Goal: Information Seeking & Learning: Learn about a topic

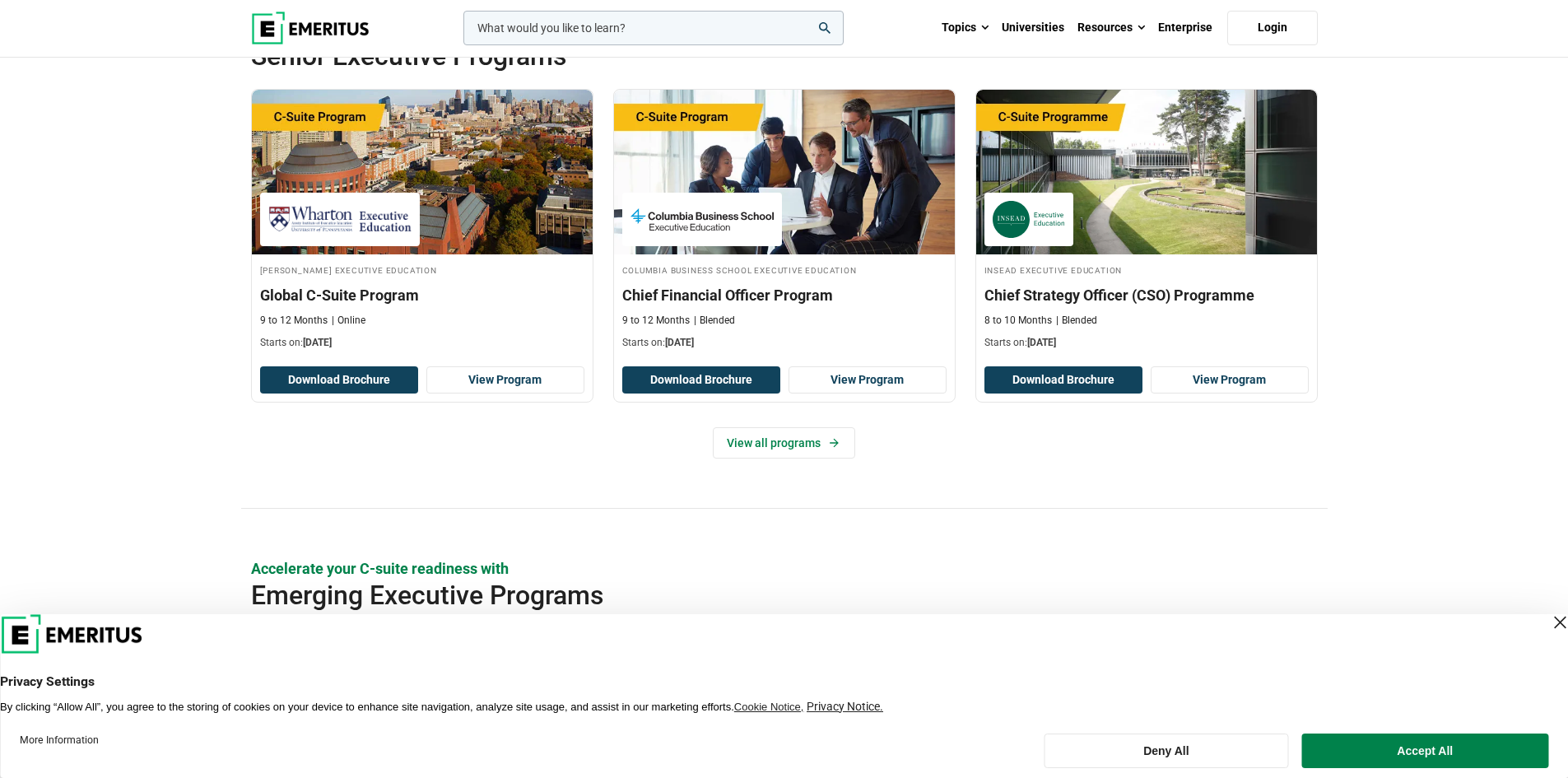
scroll to position [585, 0]
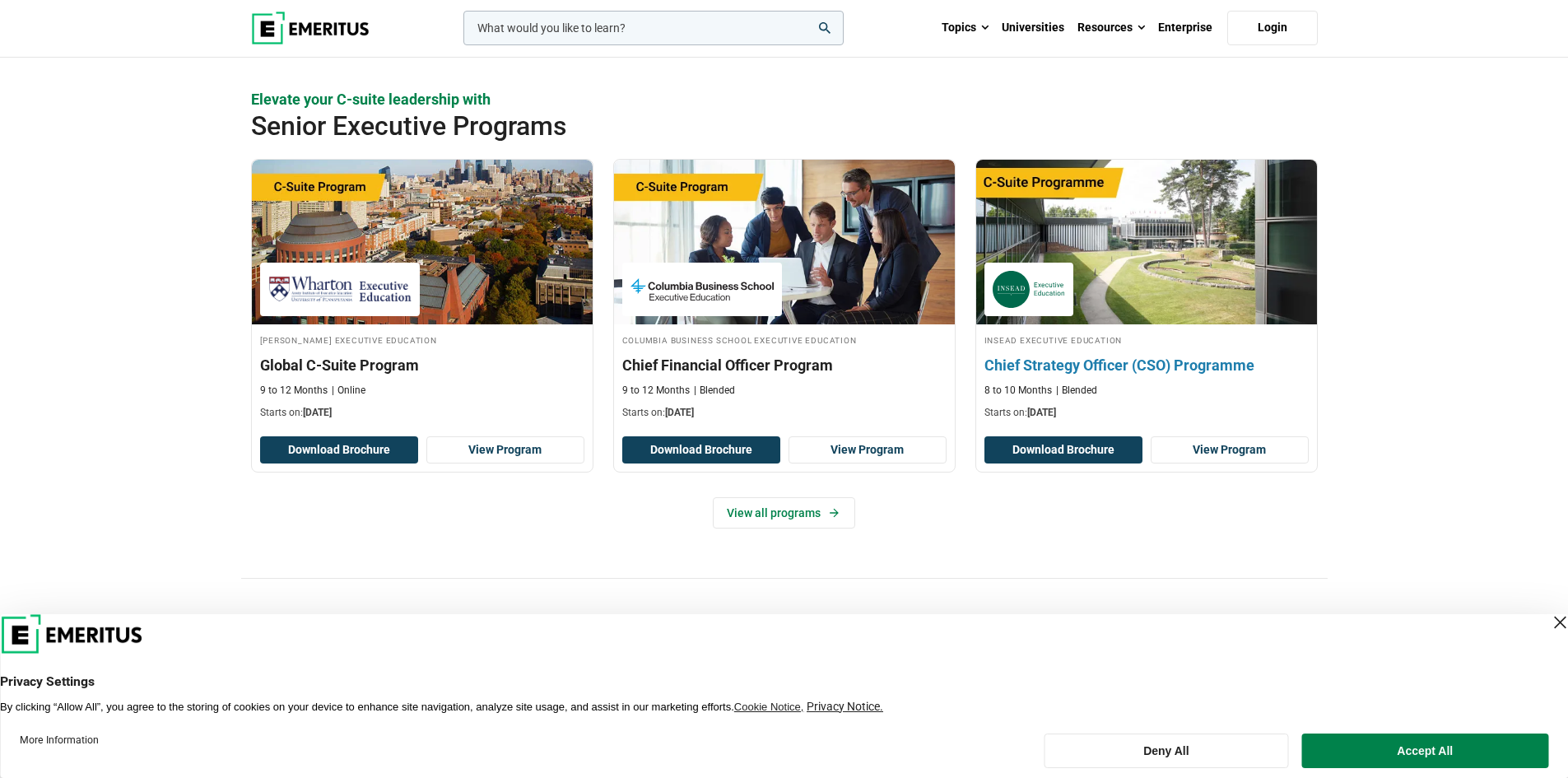
click at [1103, 359] on h3 "Chief Strategy Officer (CSO) Programme" at bounding box center [1146, 364] width 324 height 20
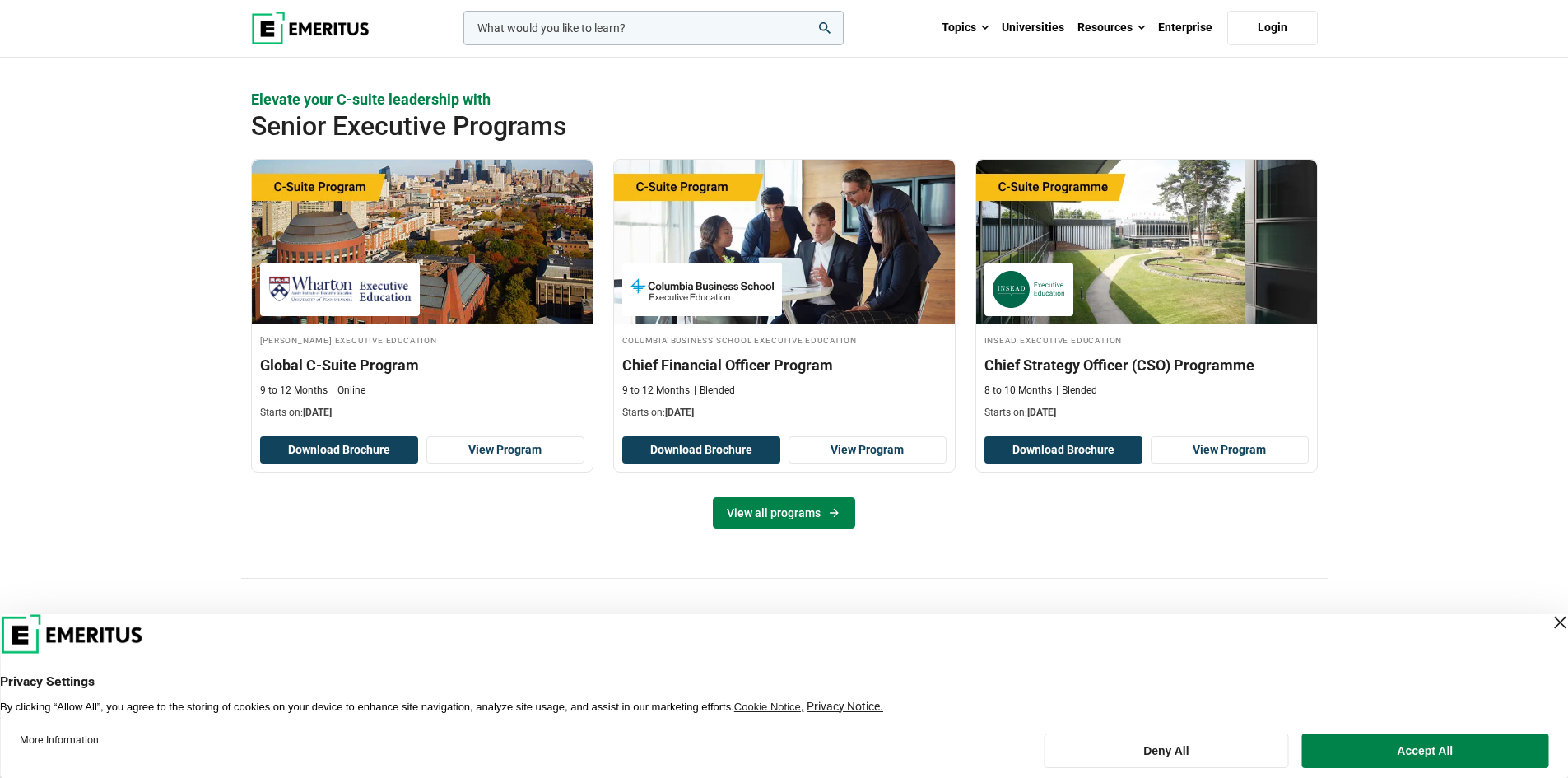
click at [761, 514] on link "View all programs" at bounding box center [783, 513] width 142 height 31
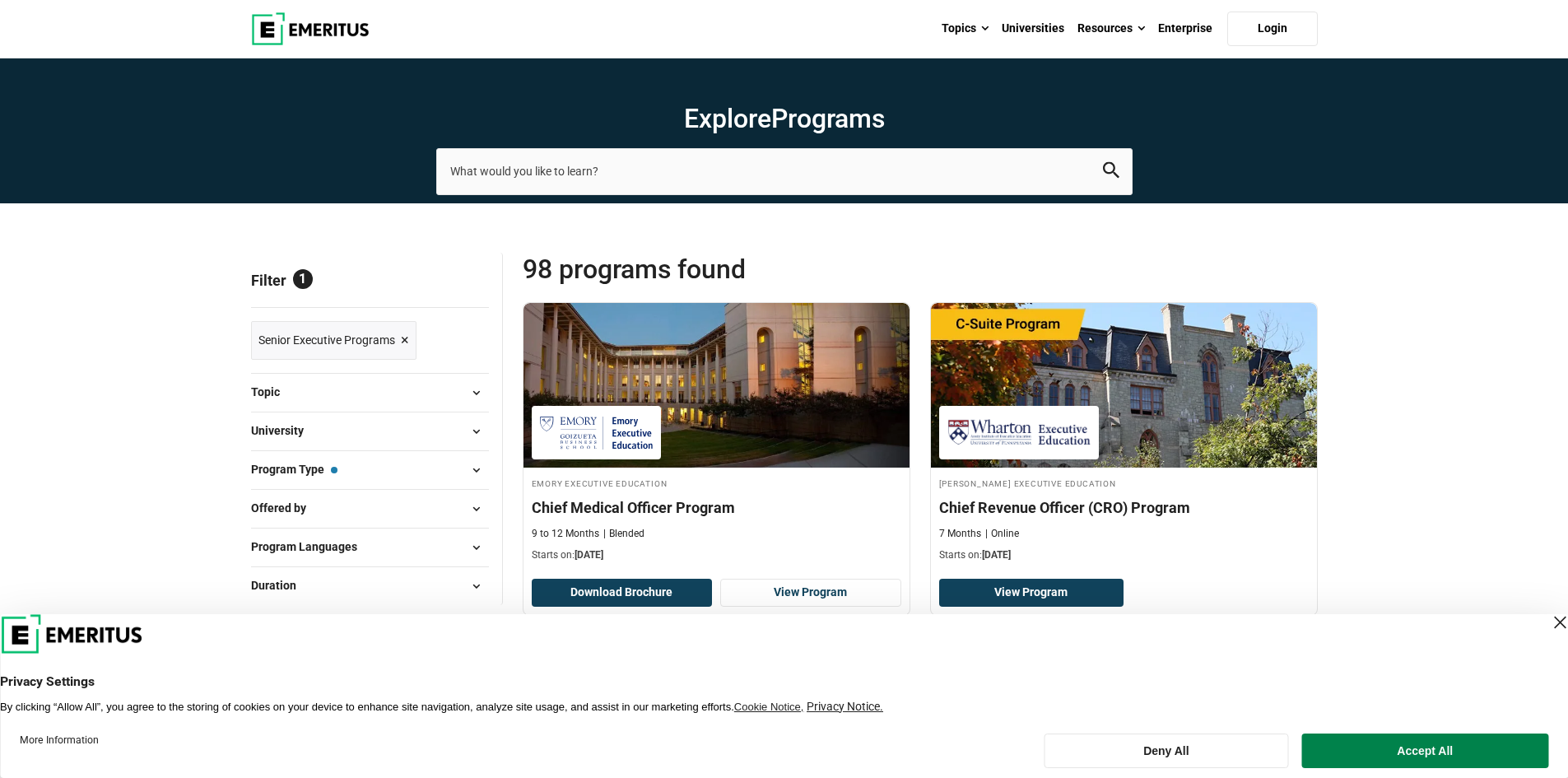
click at [1548, 627] on div "Close Layer" at bounding box center [1559, 622] width 23 height 23
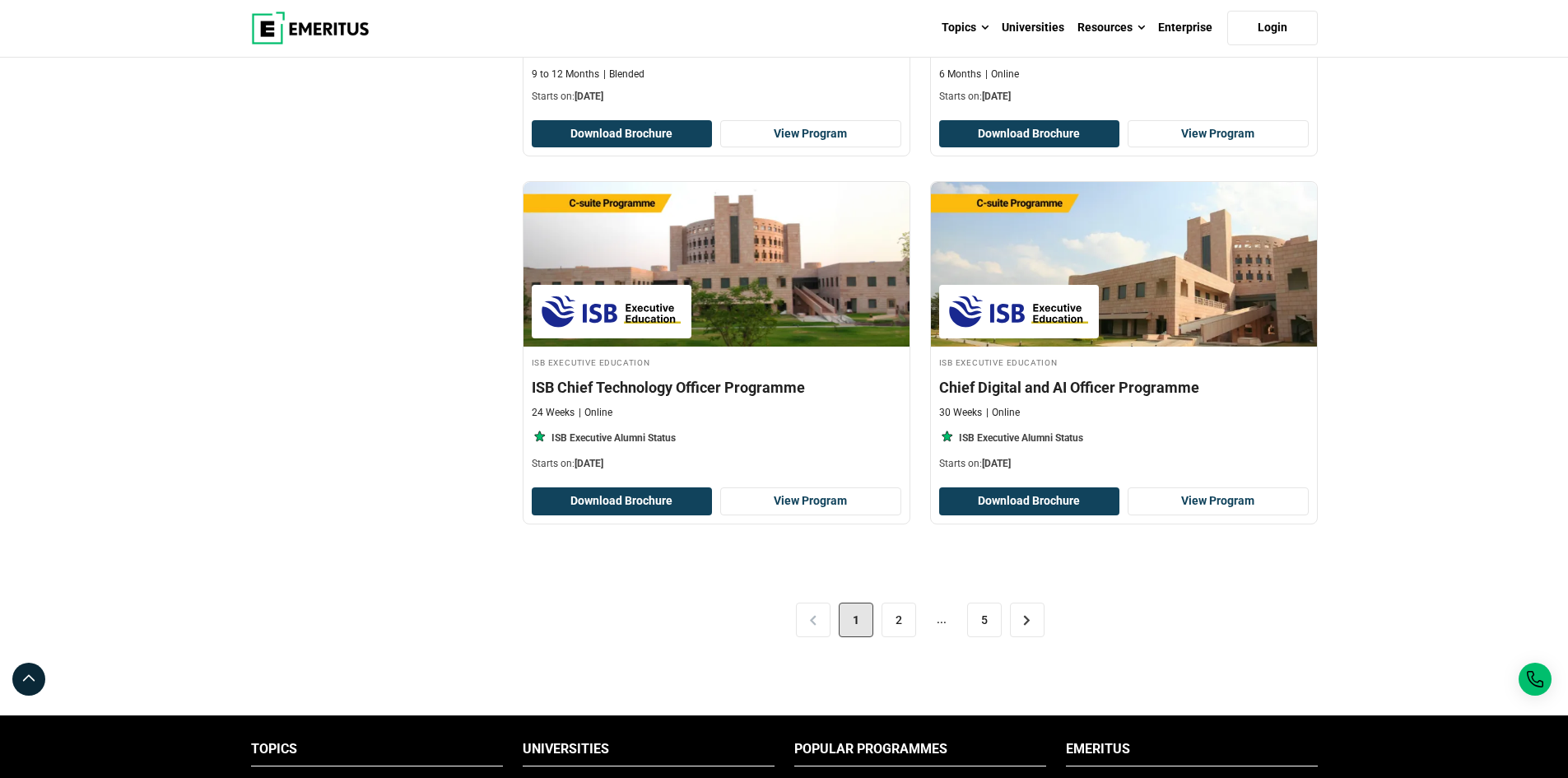
scroll to position [3292, 0]
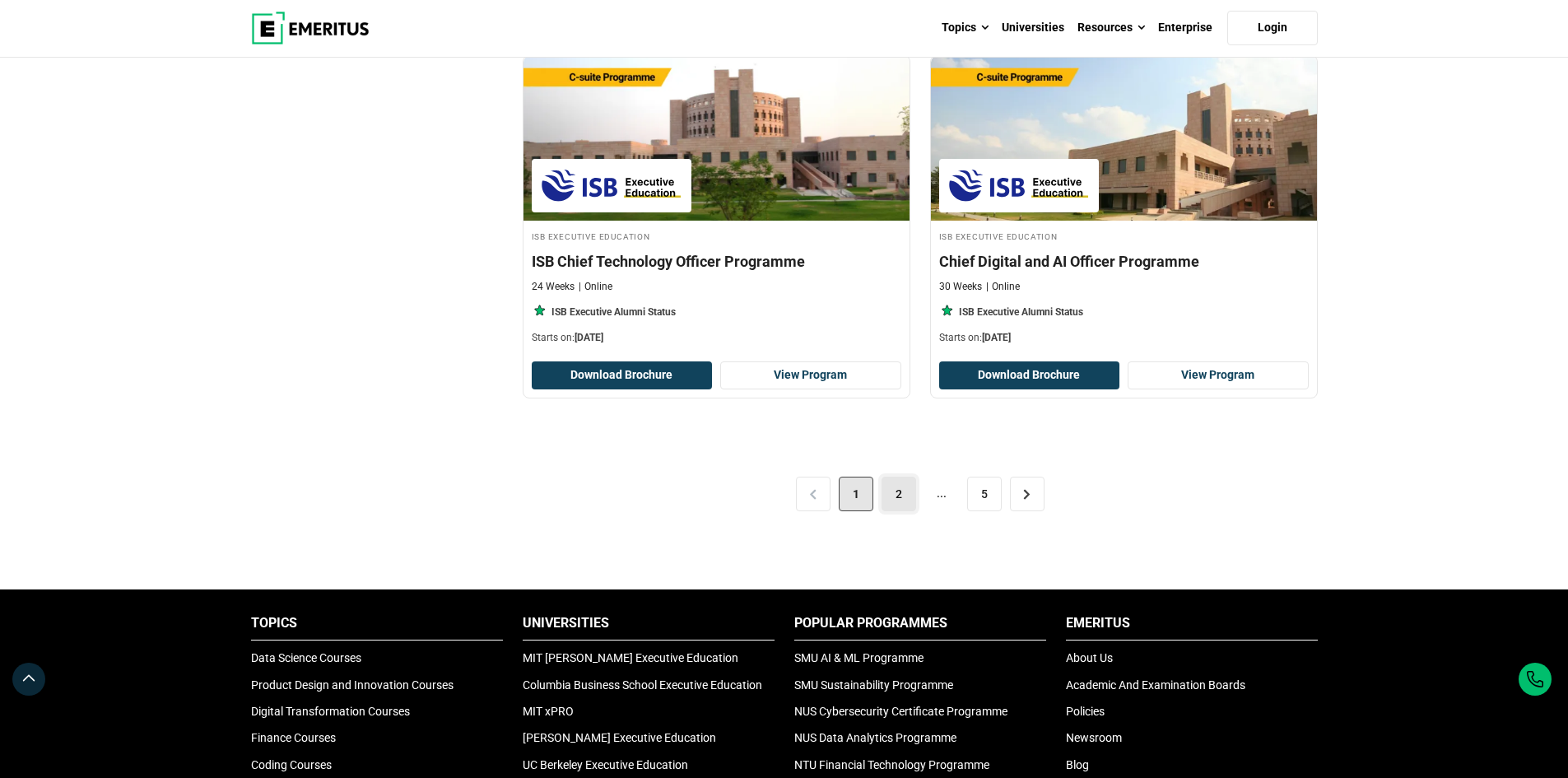
click at [897, 500] on link "2" at bounding box center [899, 494] width 35 height 35
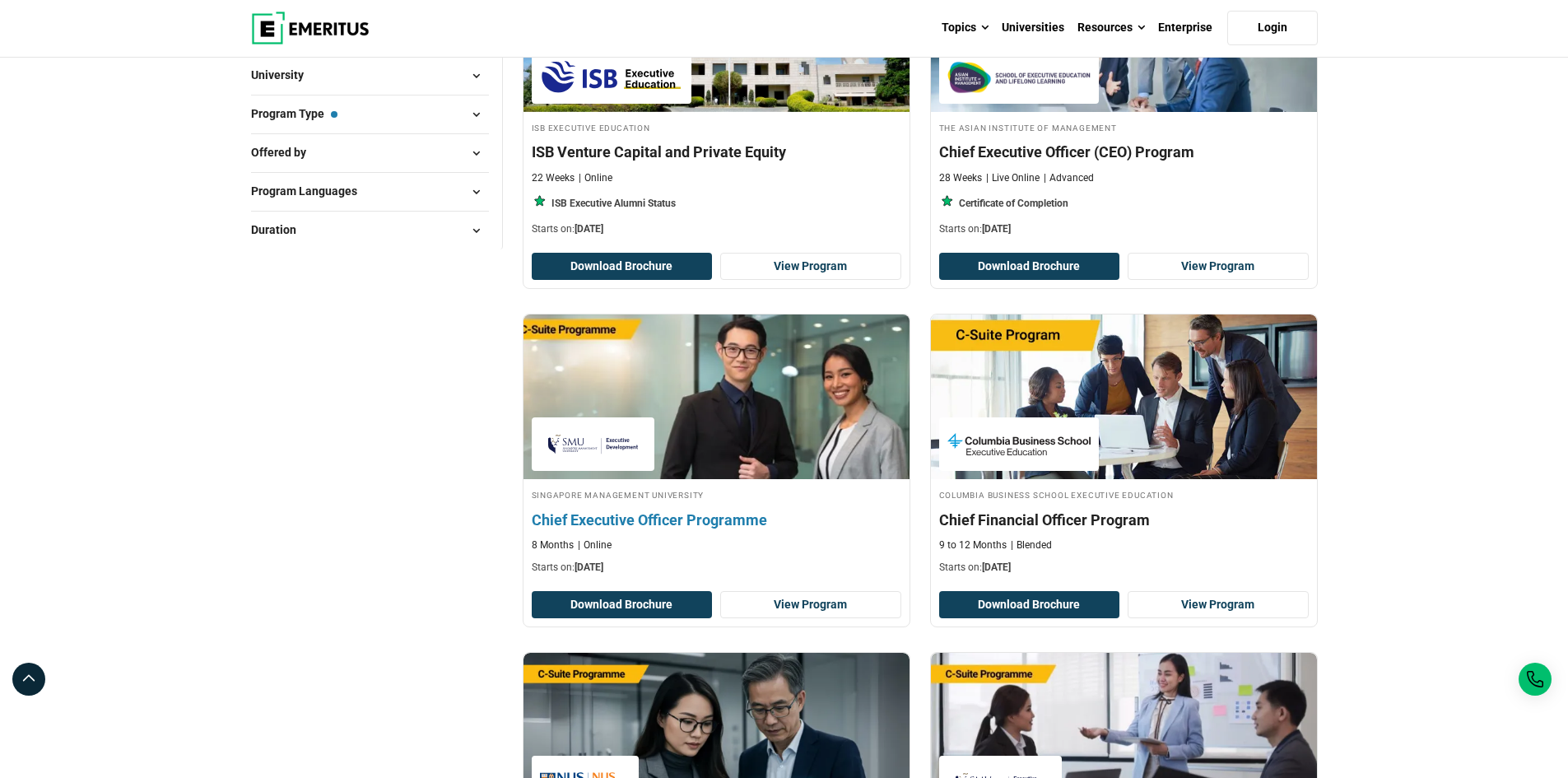
scroll to position [329, 0]
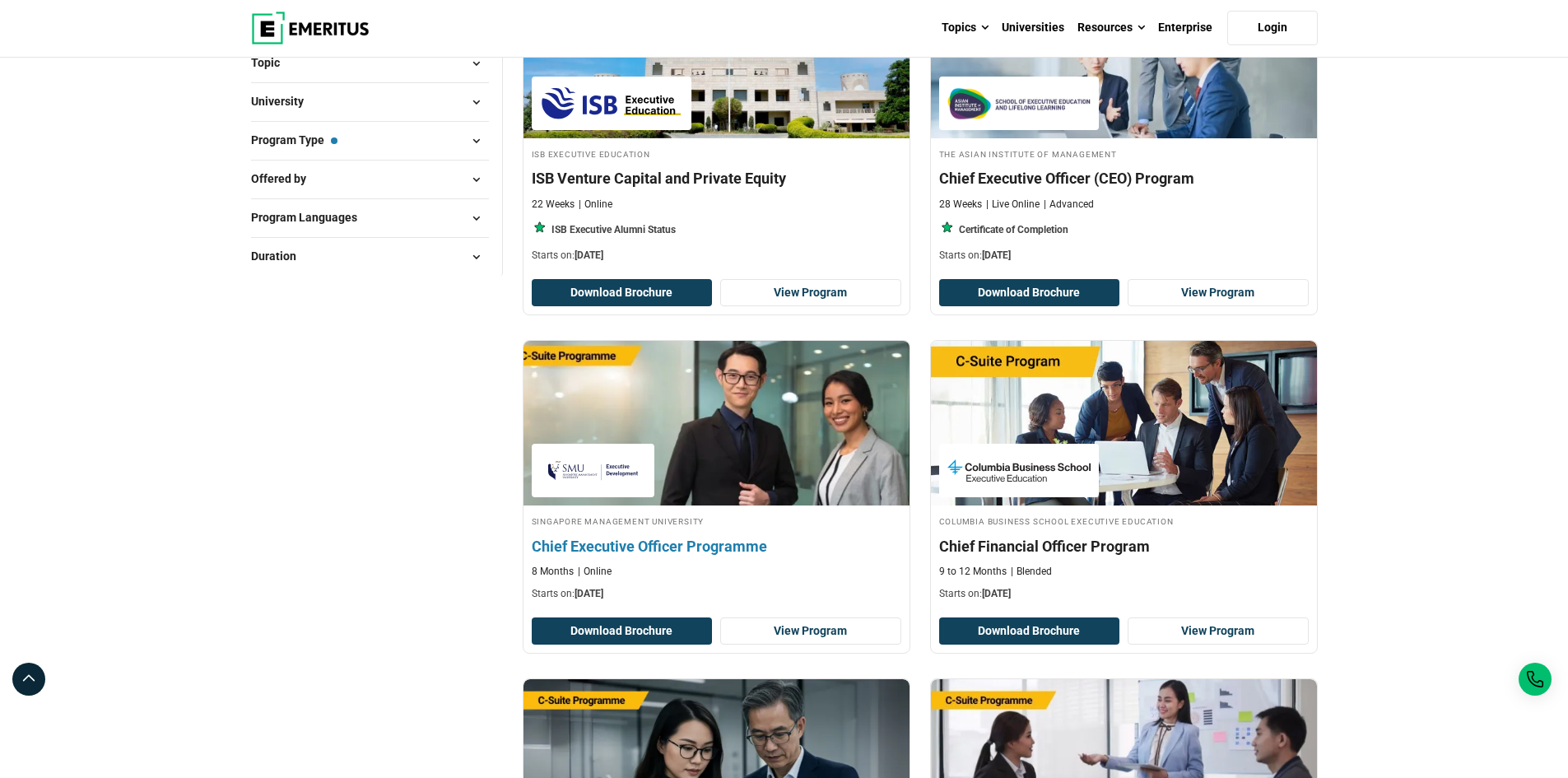
click at [666, 536] on h4 "Chief Executive Officer Programme" at bounding box center [716, 545] width 370 height 20
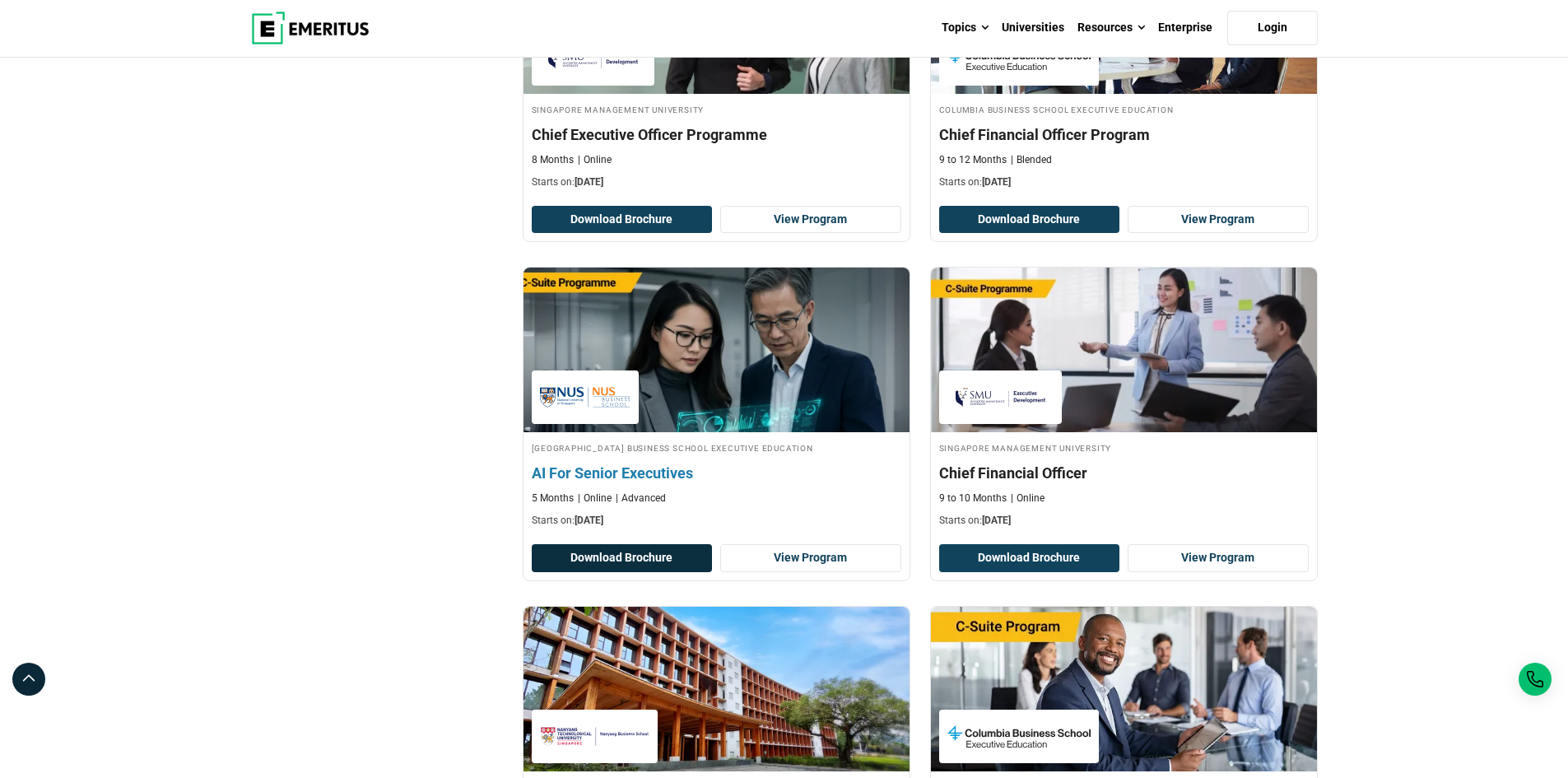
scroll to position [740, 0]
click at [662, 476] on h4 "AI For Senior Executives" at bounding box center [716, 472] width 370 height 20
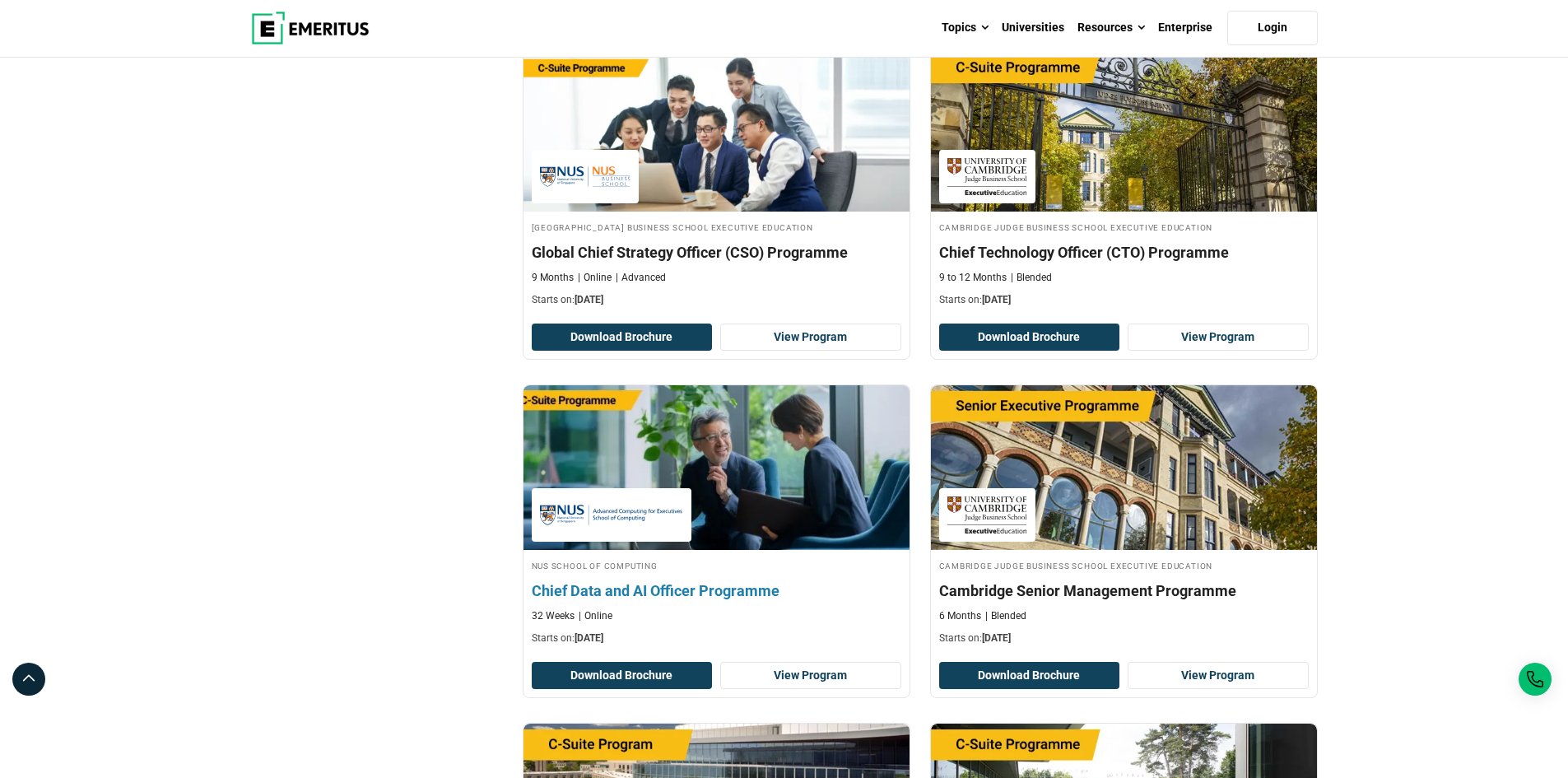
scroll to position [2057, 0]
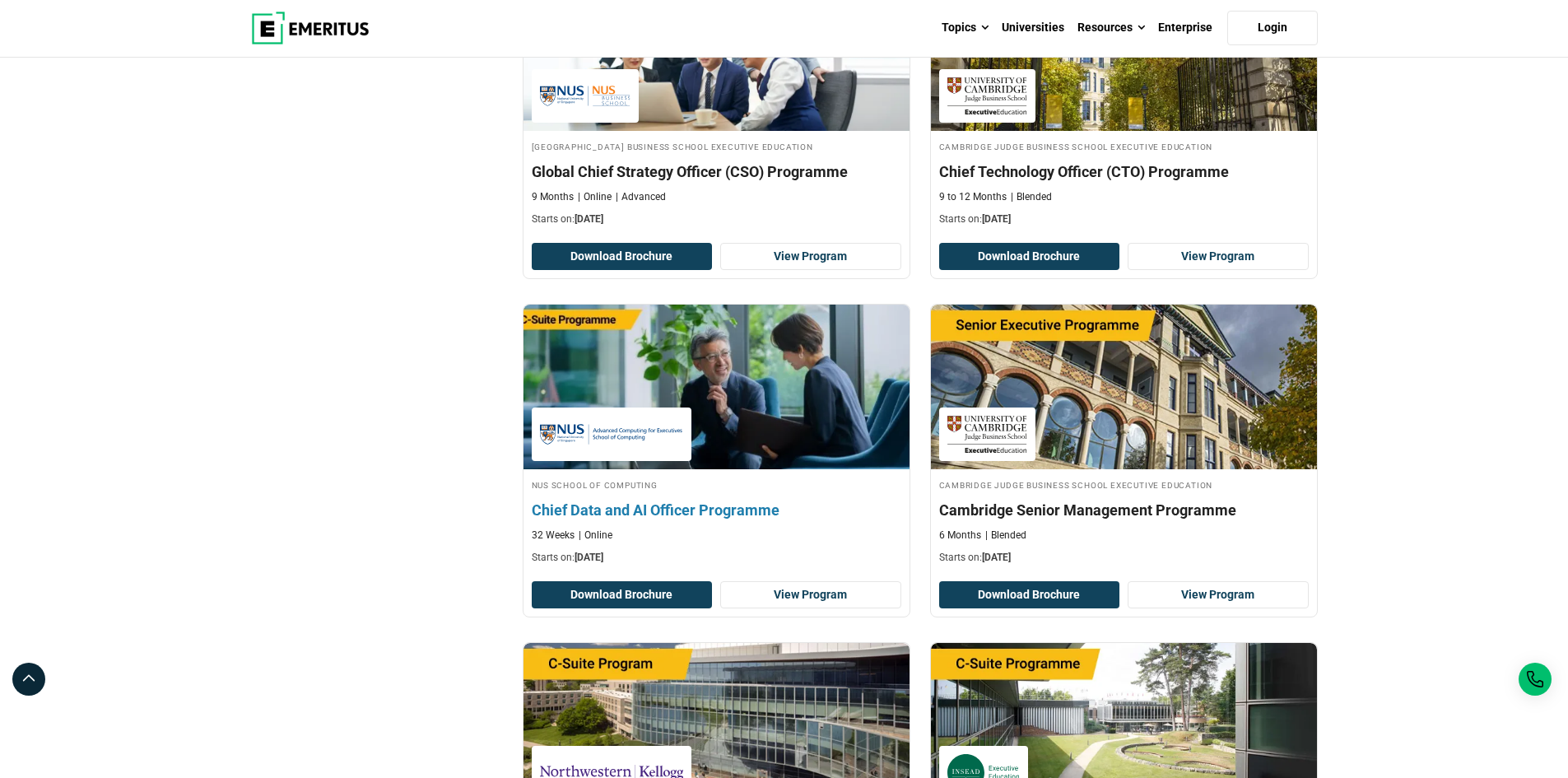
click at [656, 498] on div "NUS School of Computing Chief Data and AI Officer Programme 32 Weeks Online Sta…" at bounding box center [716, 520] width 386 height 87
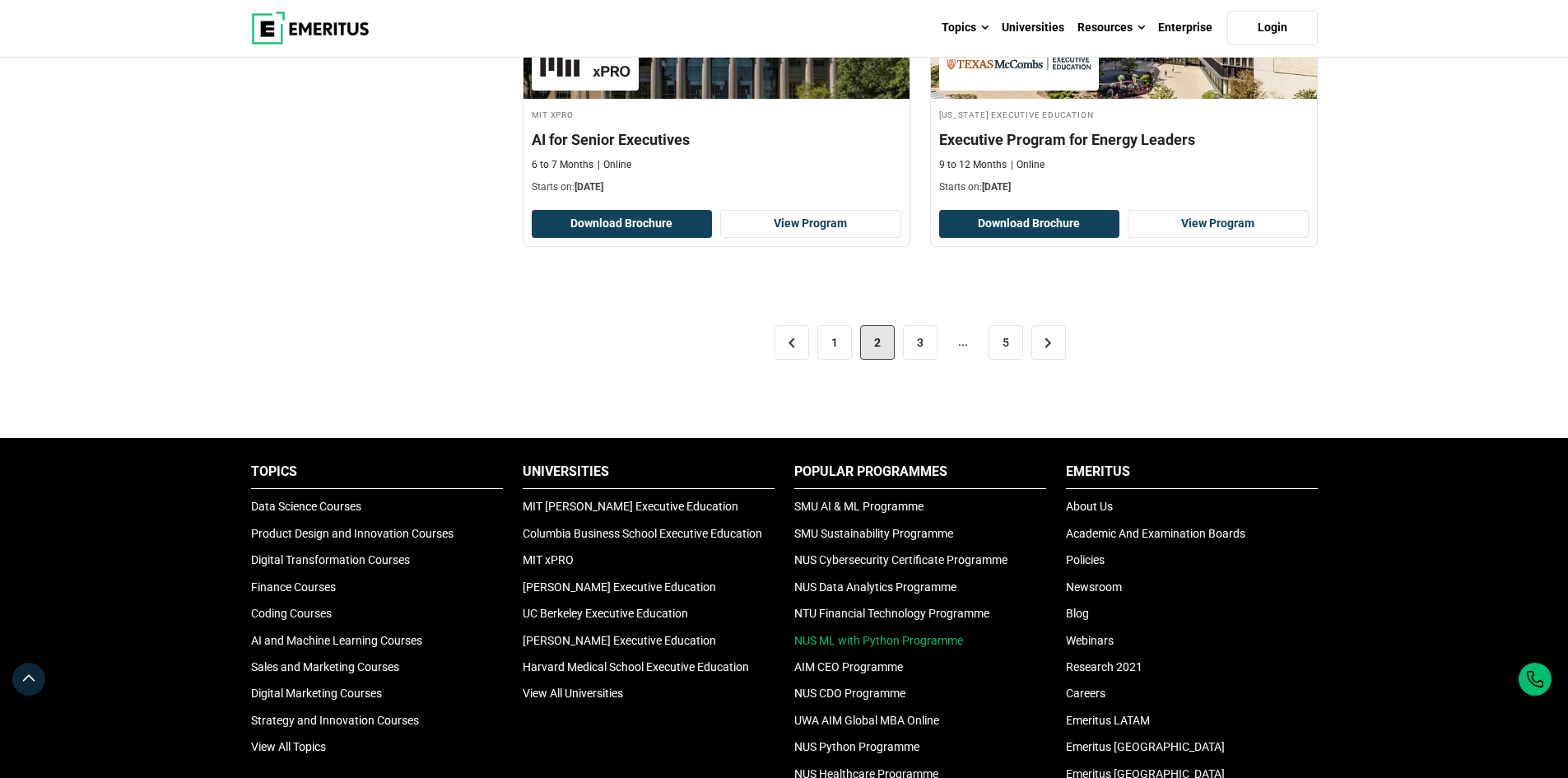
scroll to position [3538, 0]
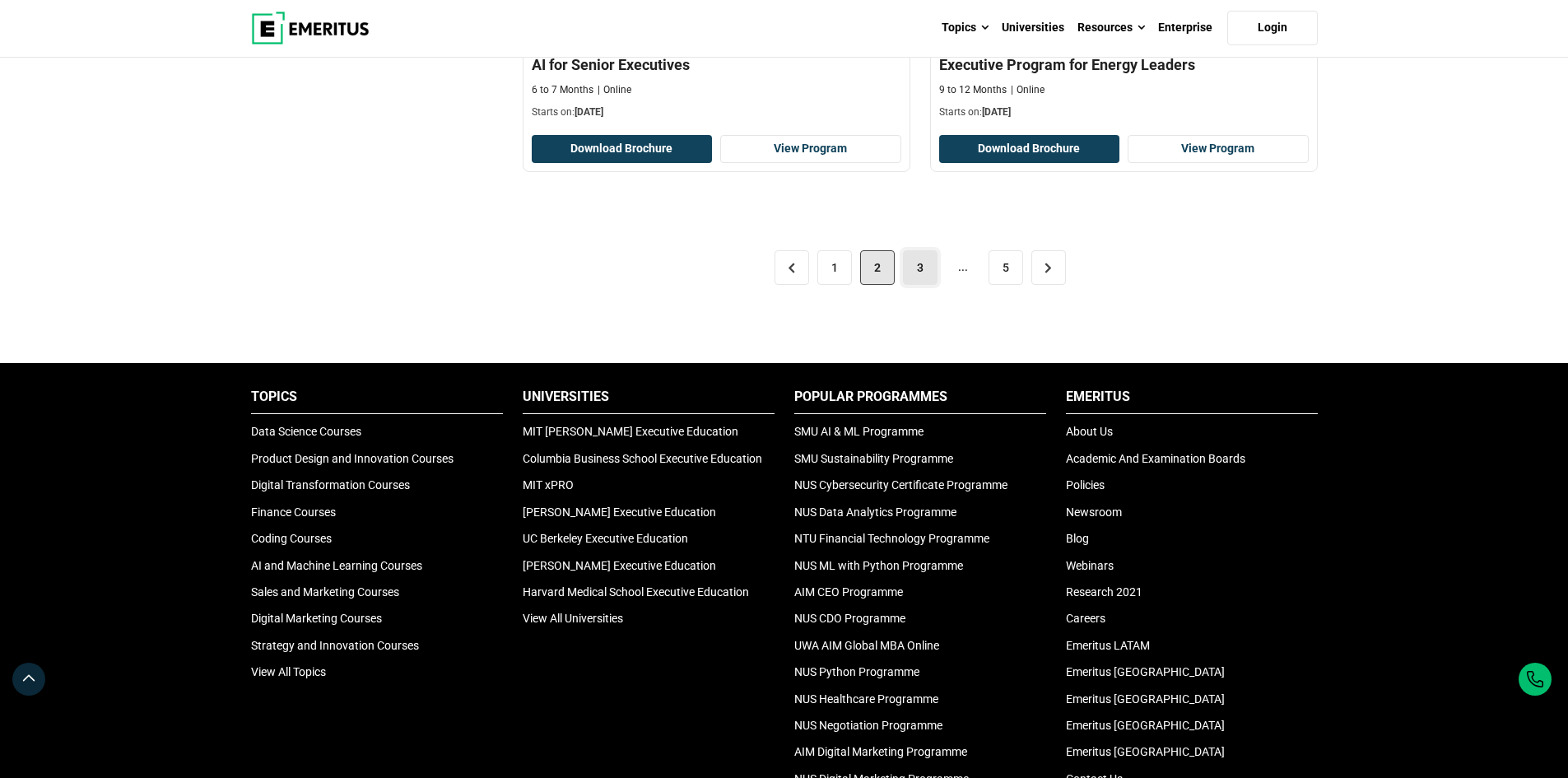
click at [917, 270] on link "3" at bounding box center [920, 267] width 35 height 35
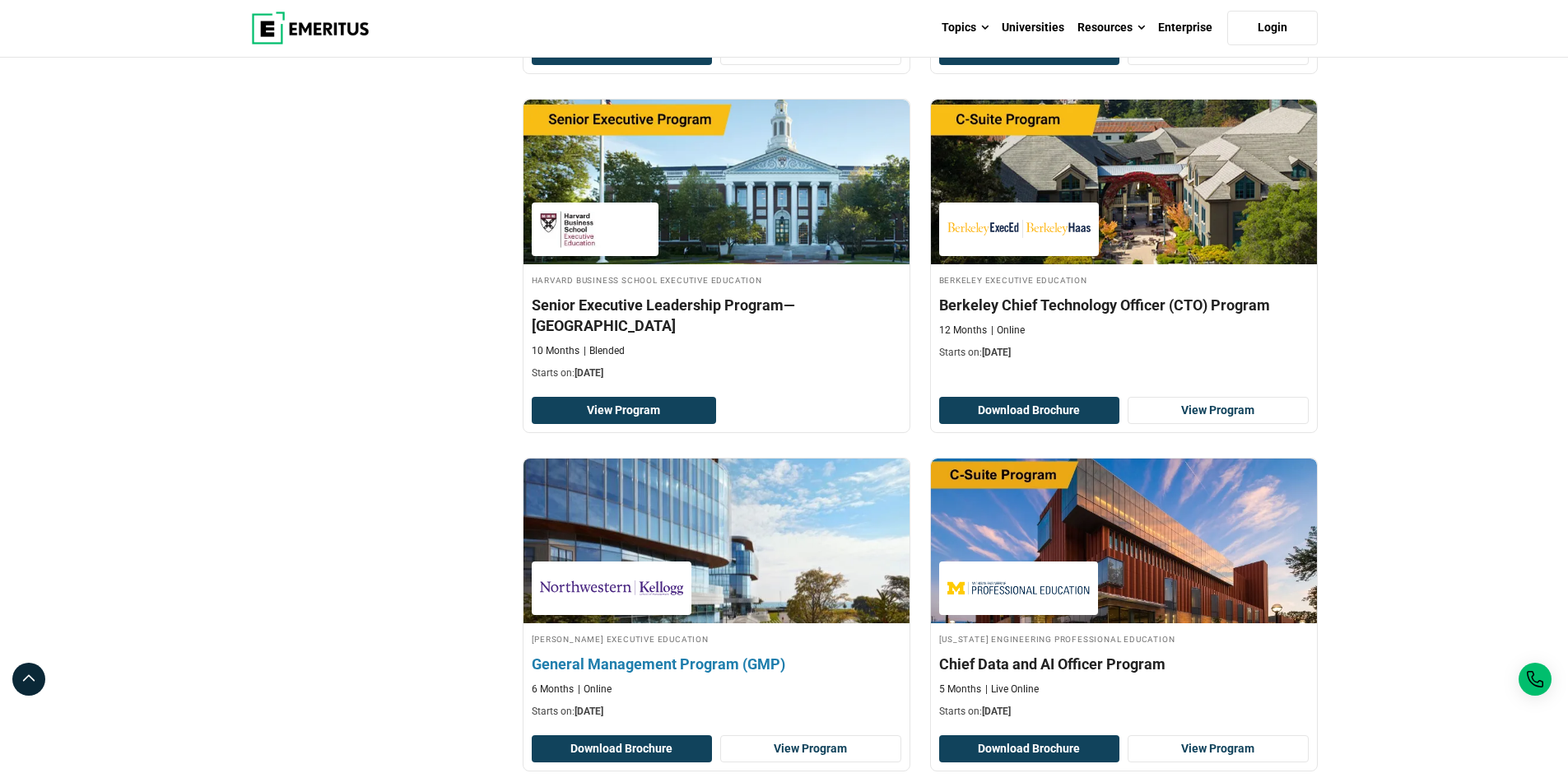
scroll to position [1975, 0]
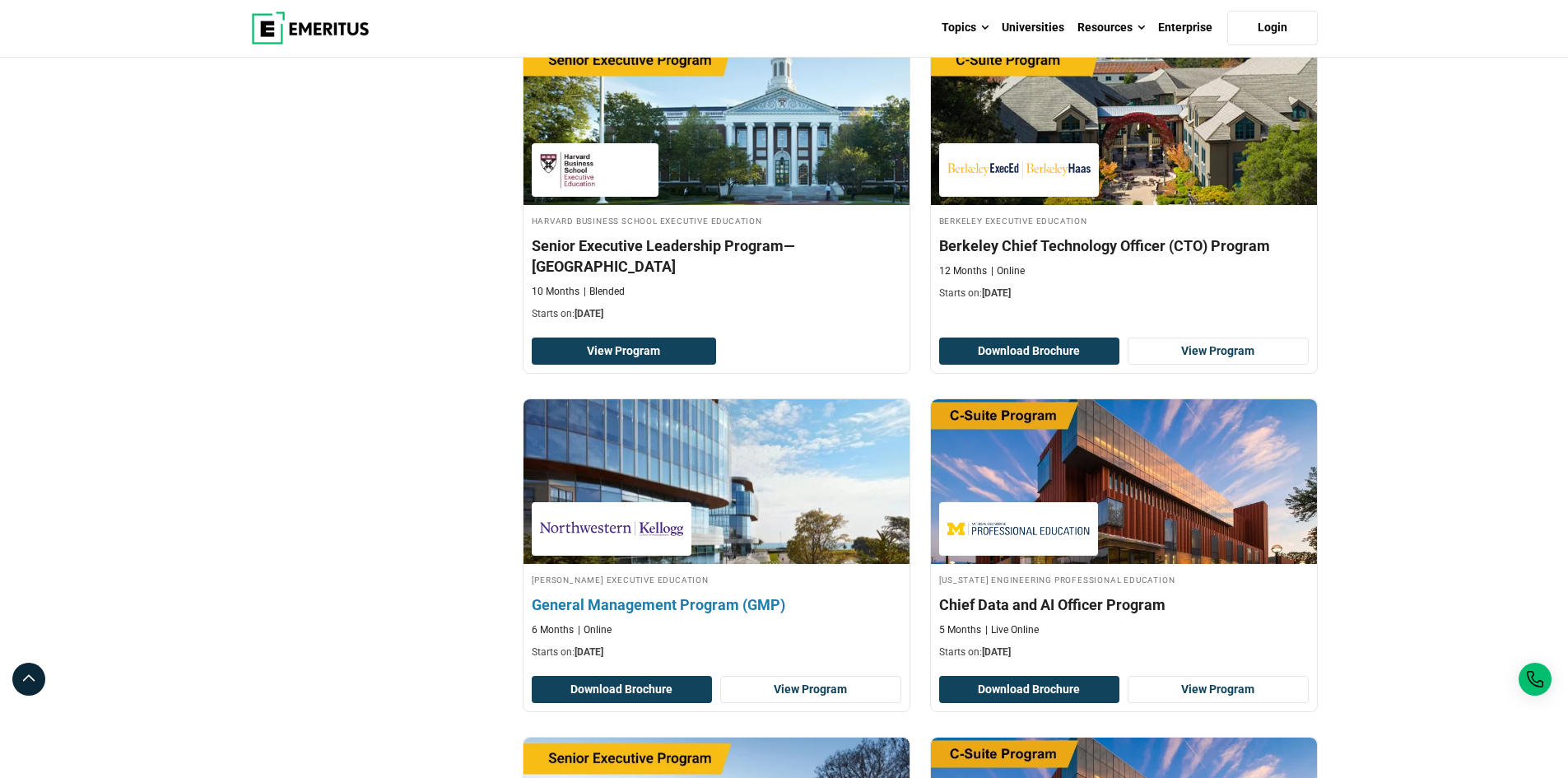
click at [643, 594] on h4 "General Management Program (GMP)" at bounding box center [716, 603] width 370 height 20
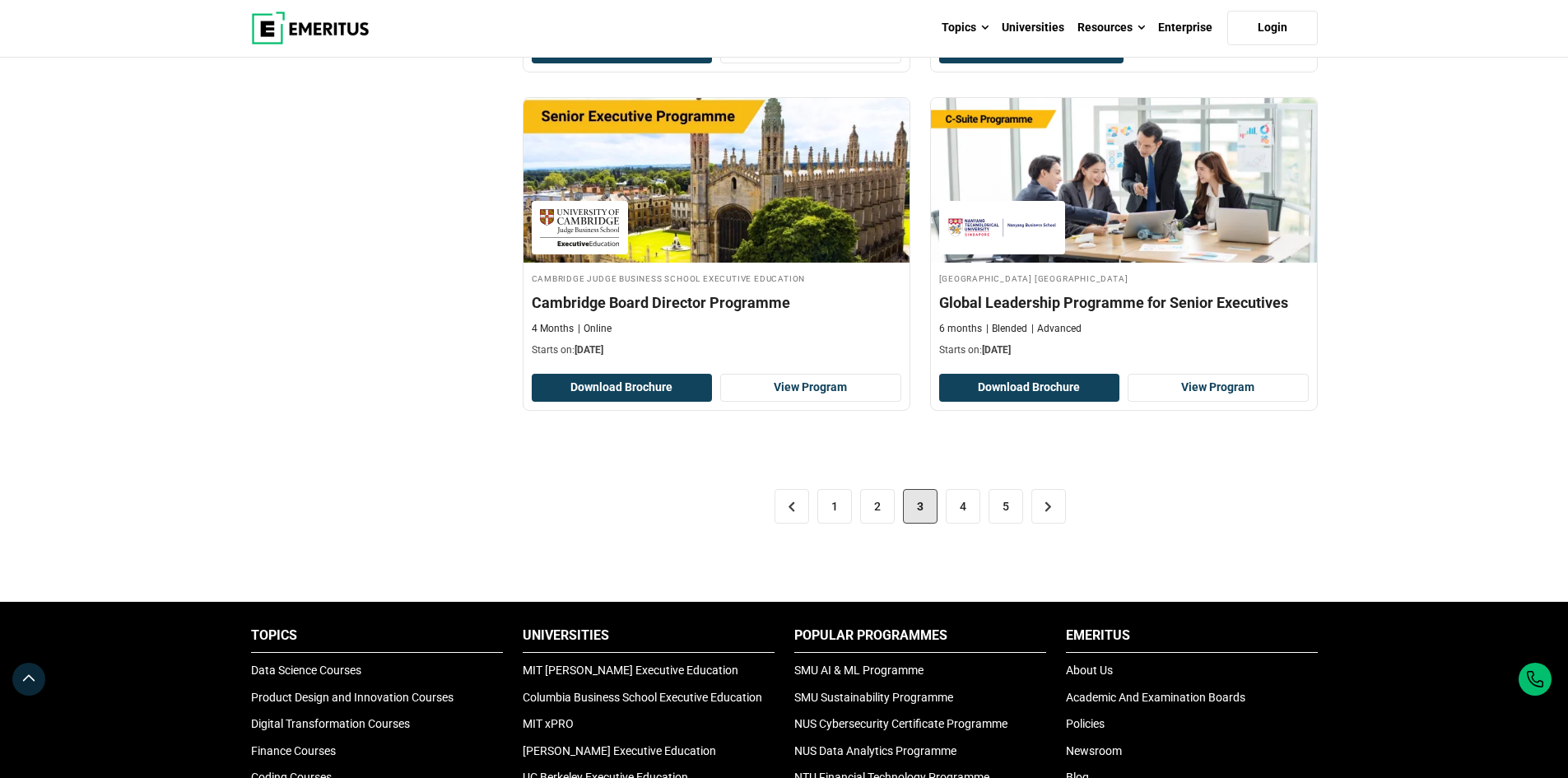
scroll to position [3456, 0]
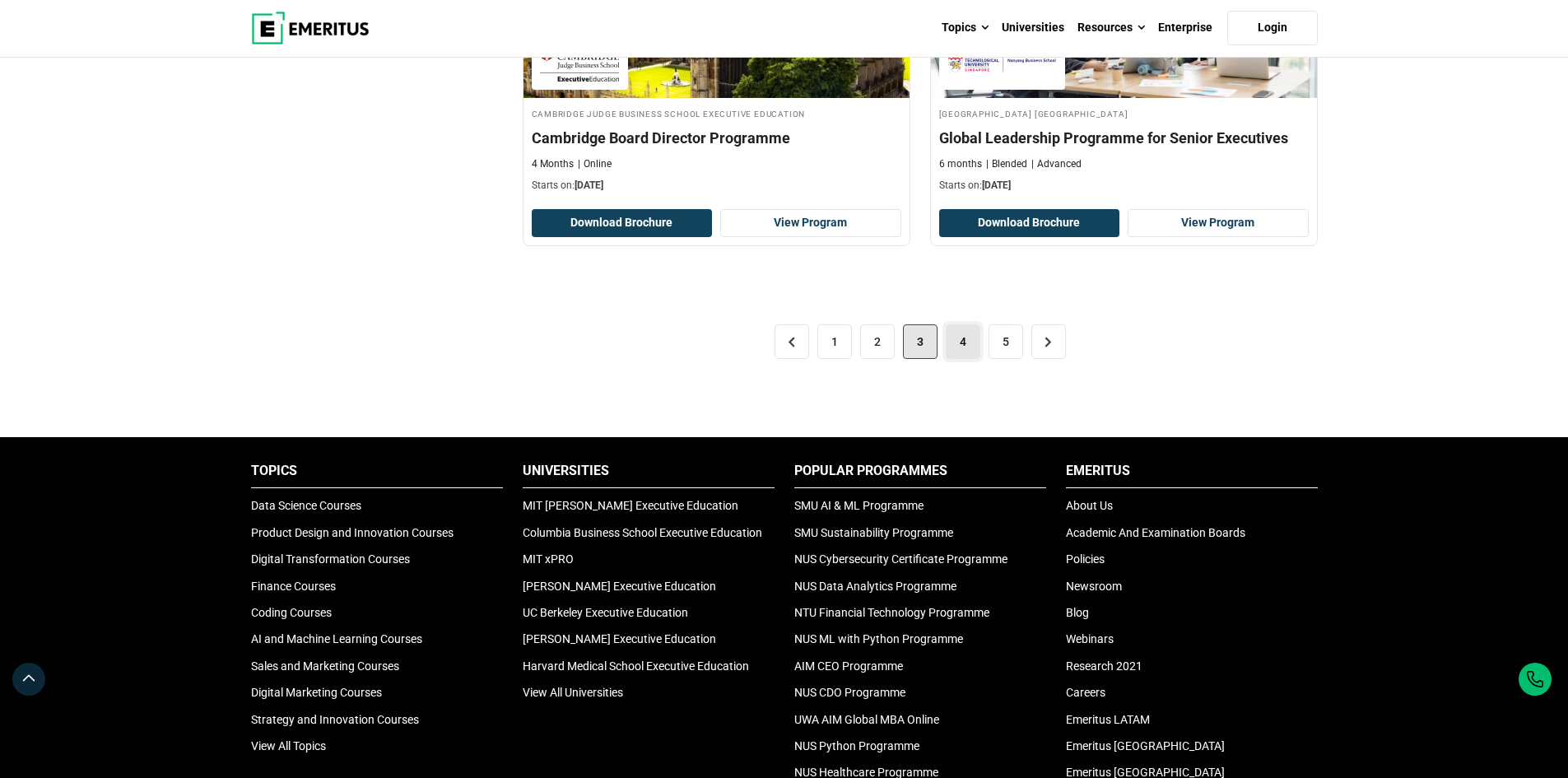
click at [963, 324] on link "4" at bounding box center [963, 342] width 35 height 35
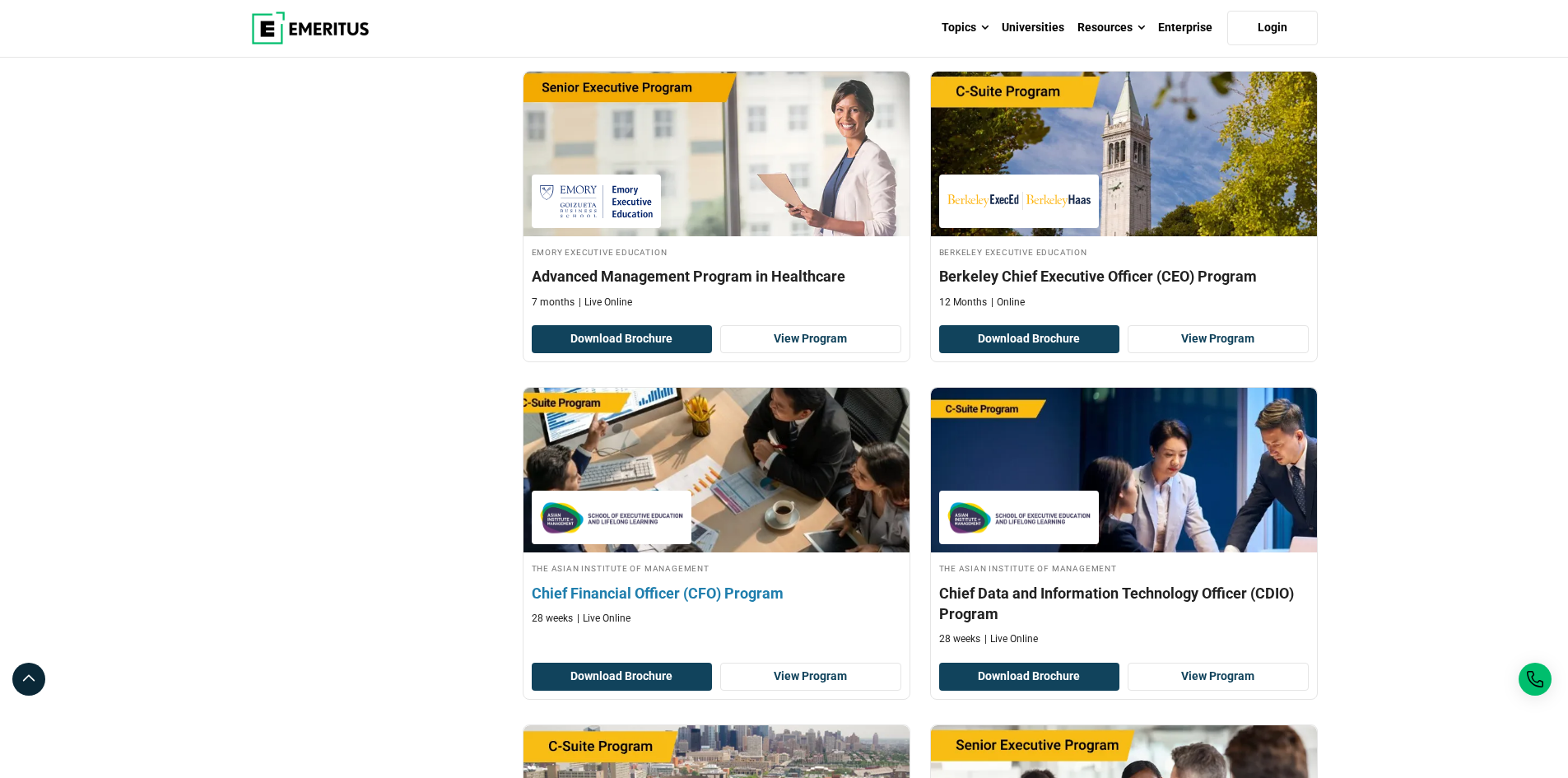
scroll to position [1317, 0]
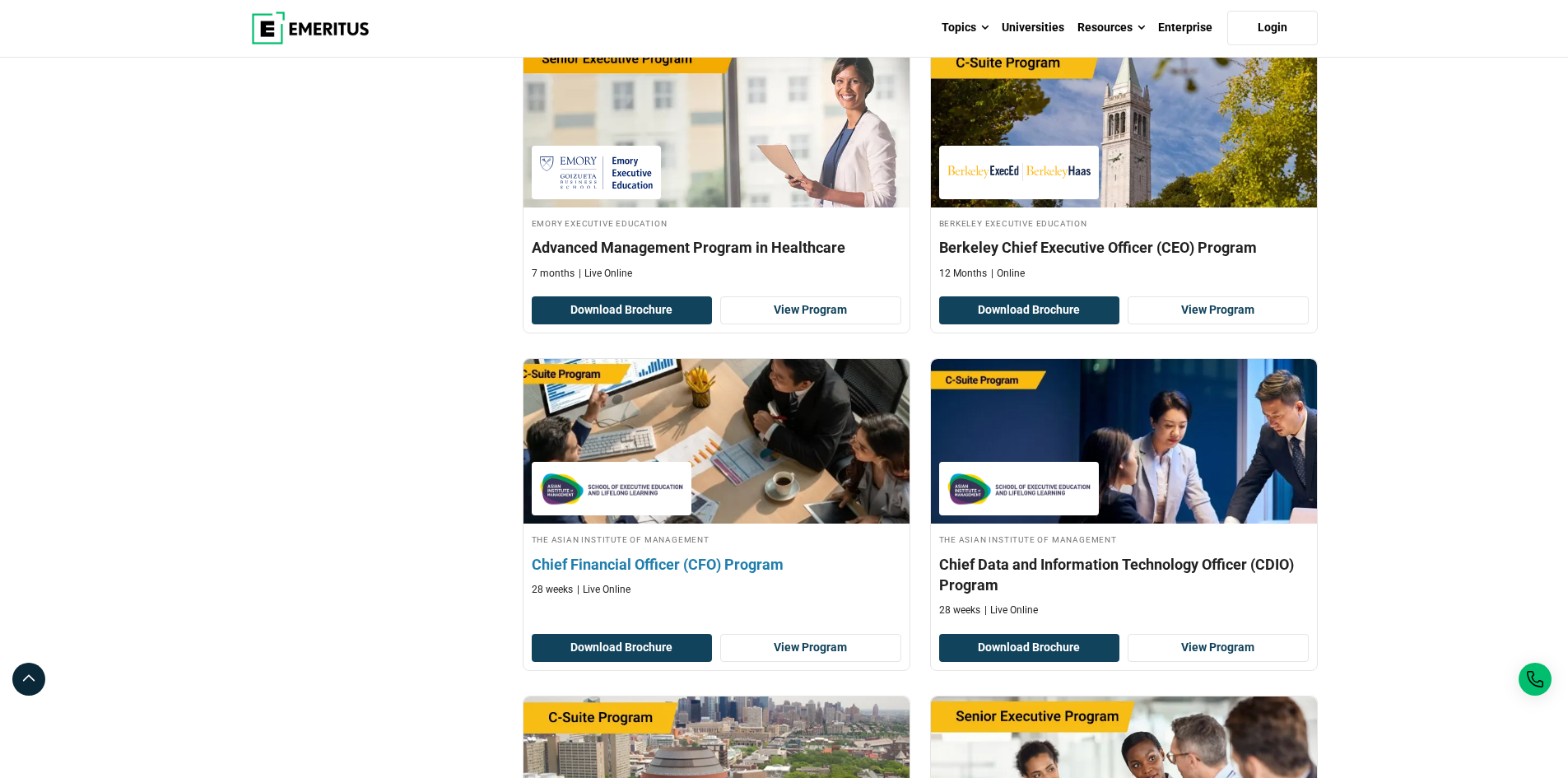
click at [727, 554] on h4 "Chief Financial Officer (CFO) Program" at bounding box center [716, 564] width 370 height 20
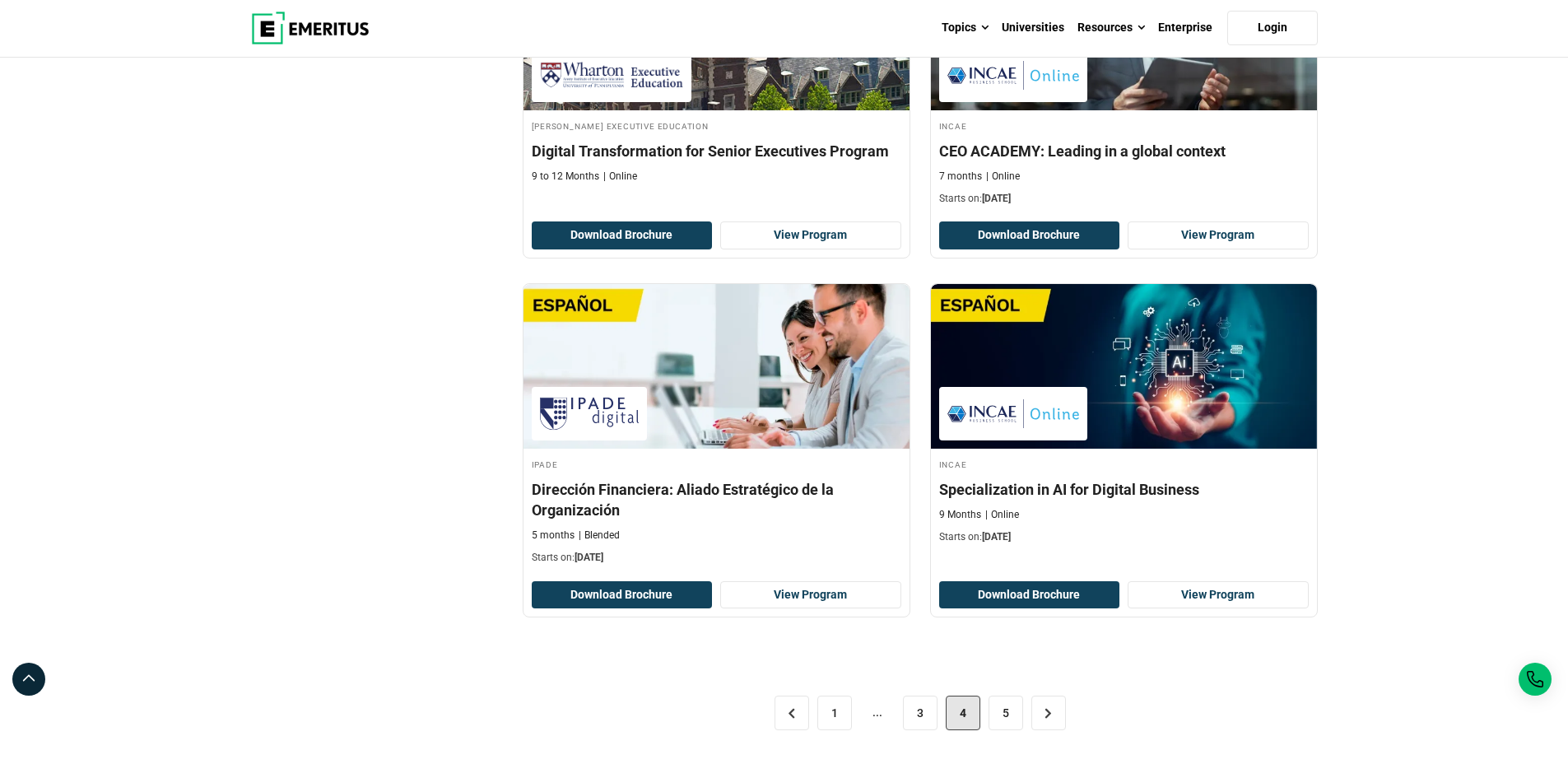
scroll to position [3044, 0]
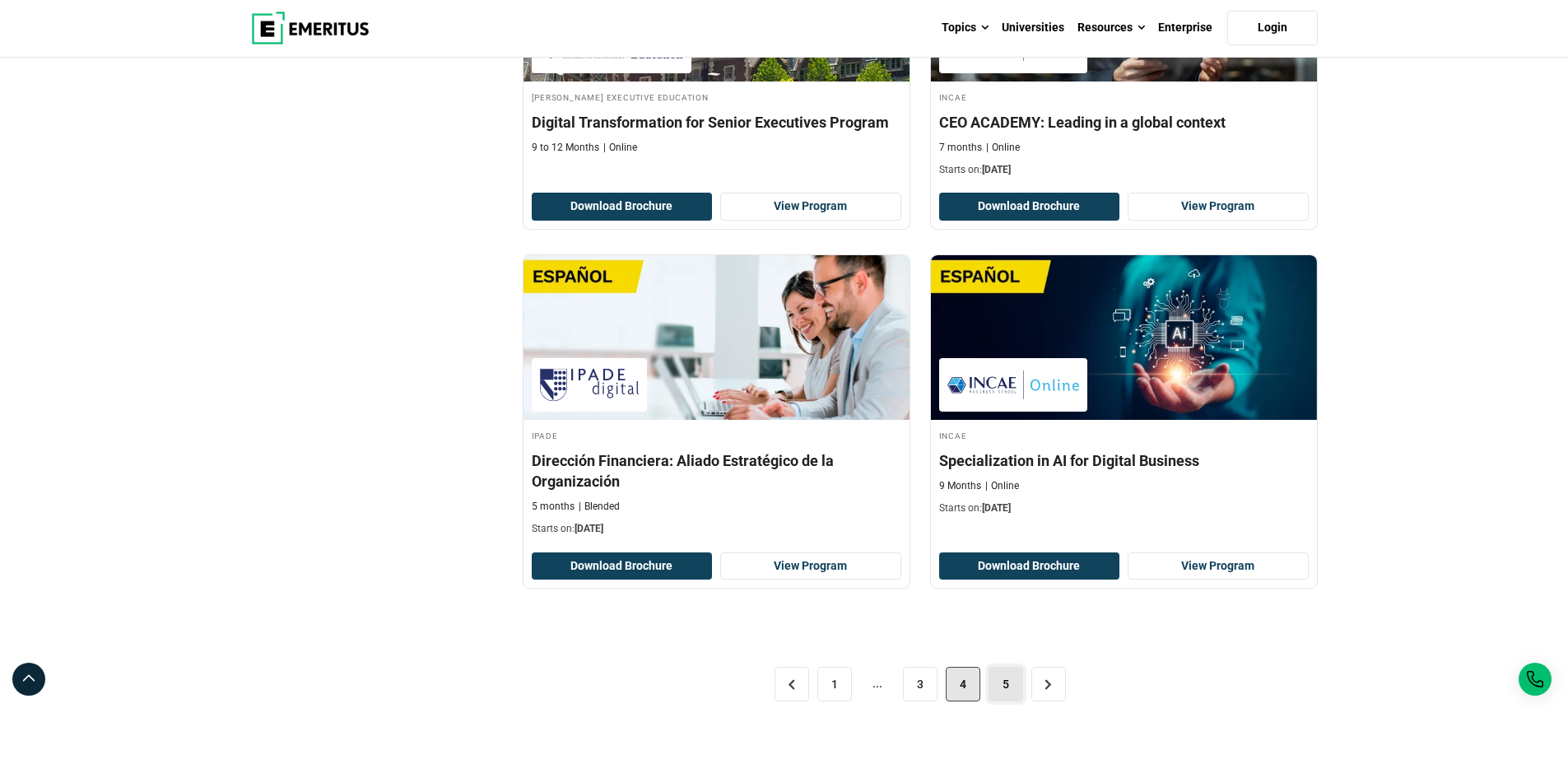
click at [998, 666] on link "5" at bounding box center [1006, 683] width 35 height 35
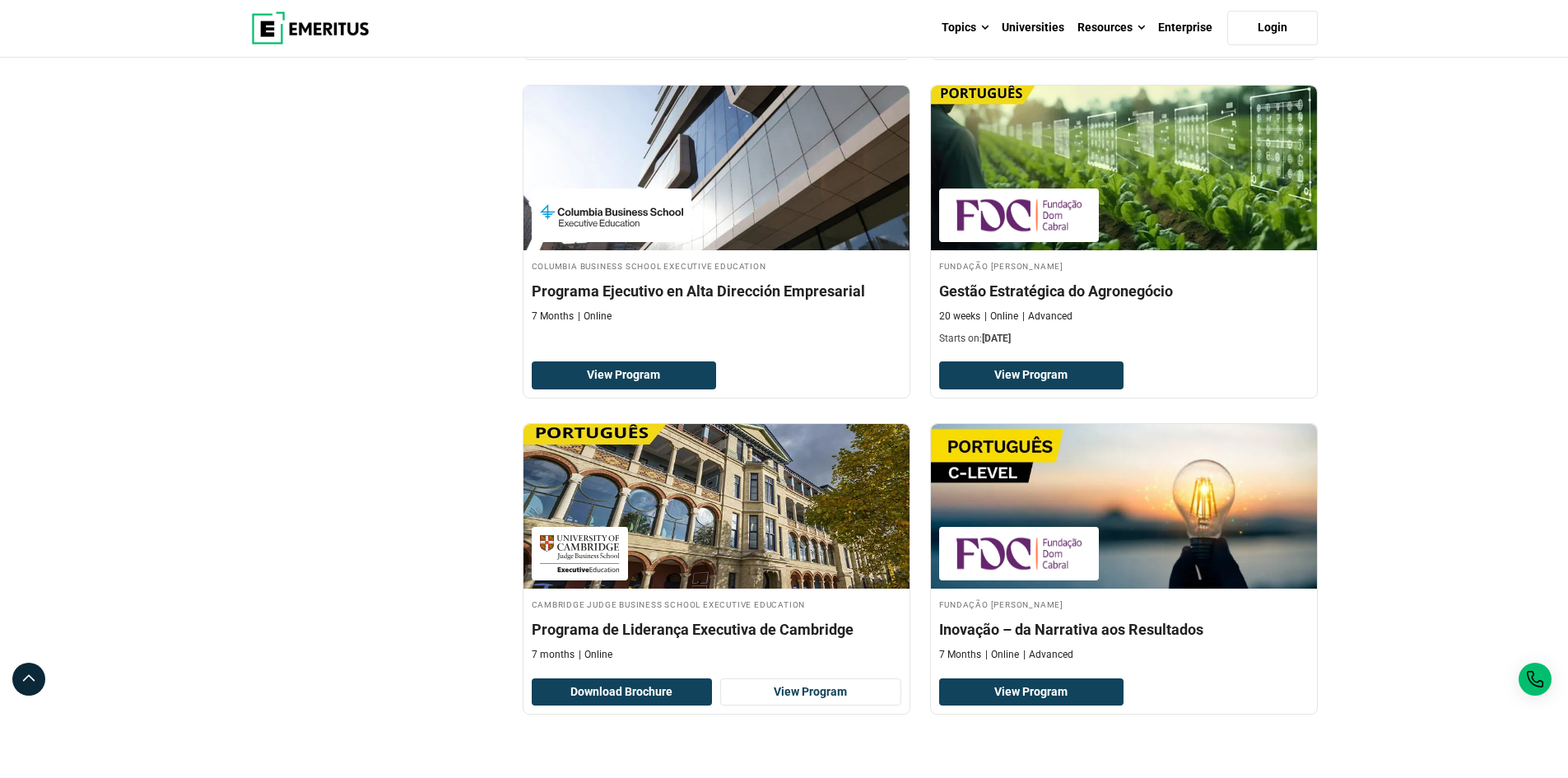
scroll to position [2797, 0]
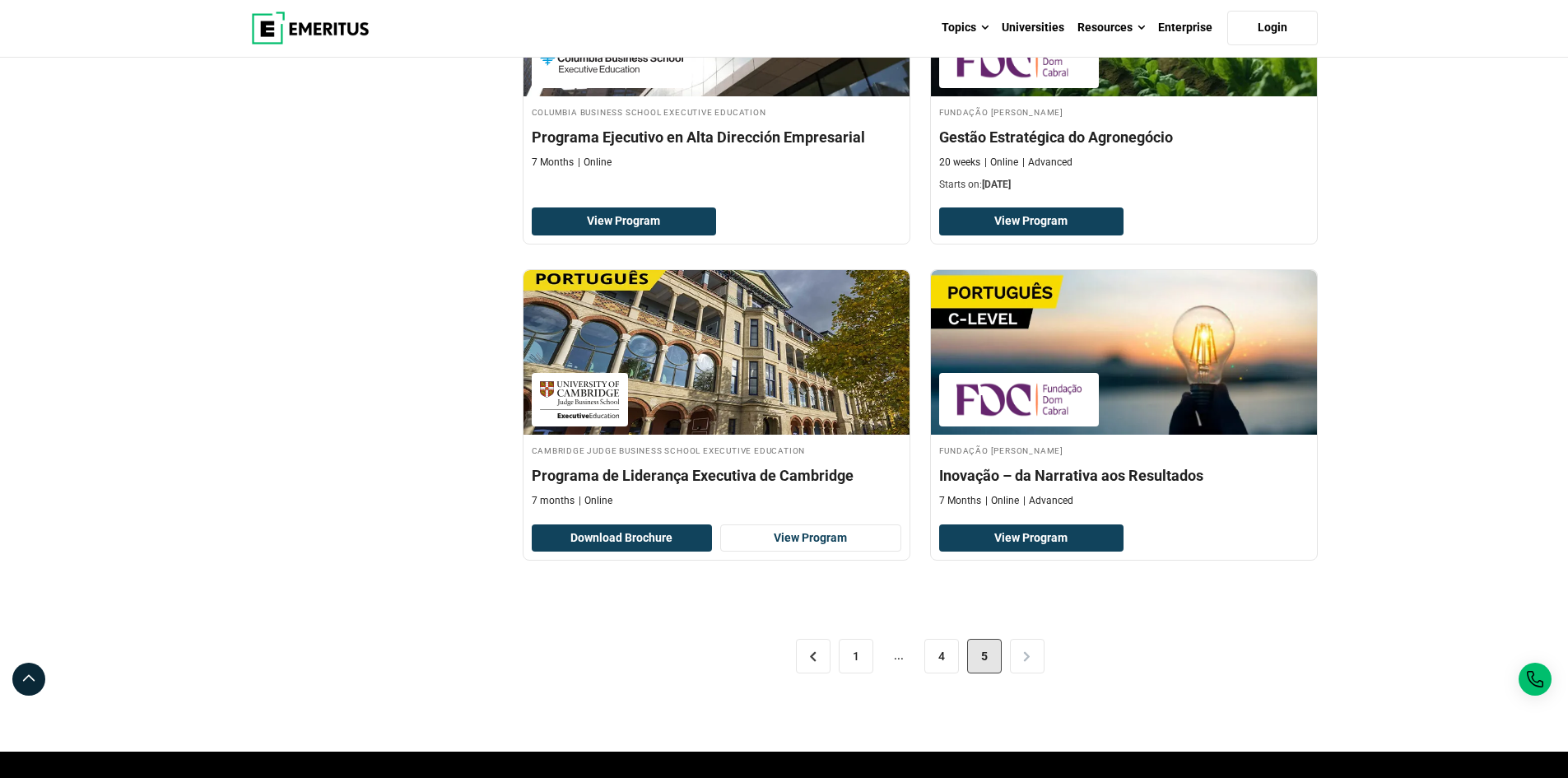
click at [1027, 637] on div "< 1 ... 4 5 >" at bounding box center [919, 655] width 795 height 92
click at [326, 32] on img at bounding box center [310, 28] width 119 height 33
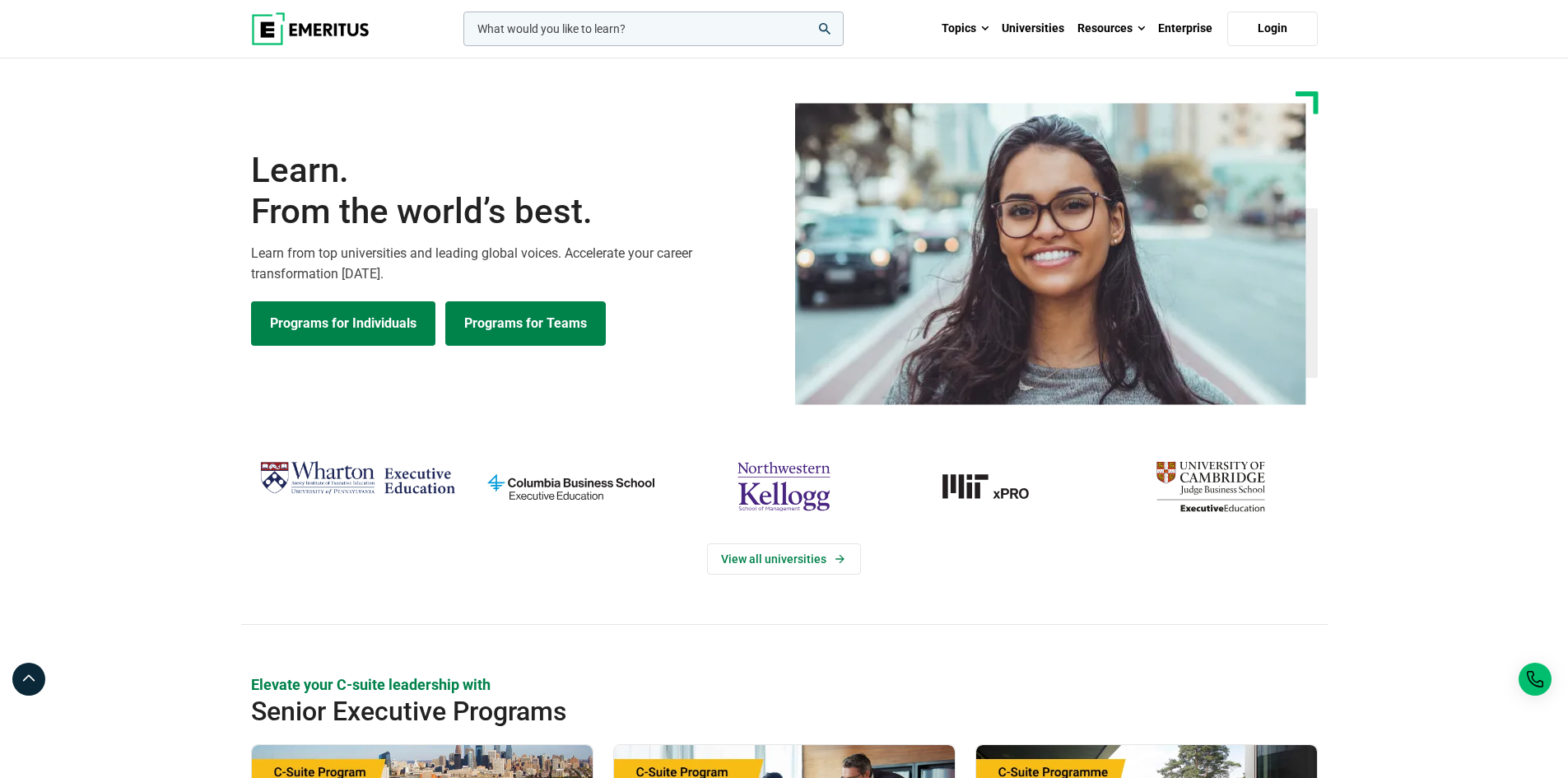
click at [516, 328] on link "Programs for Teams" at bounding box center [525, 323] width 160 height 44
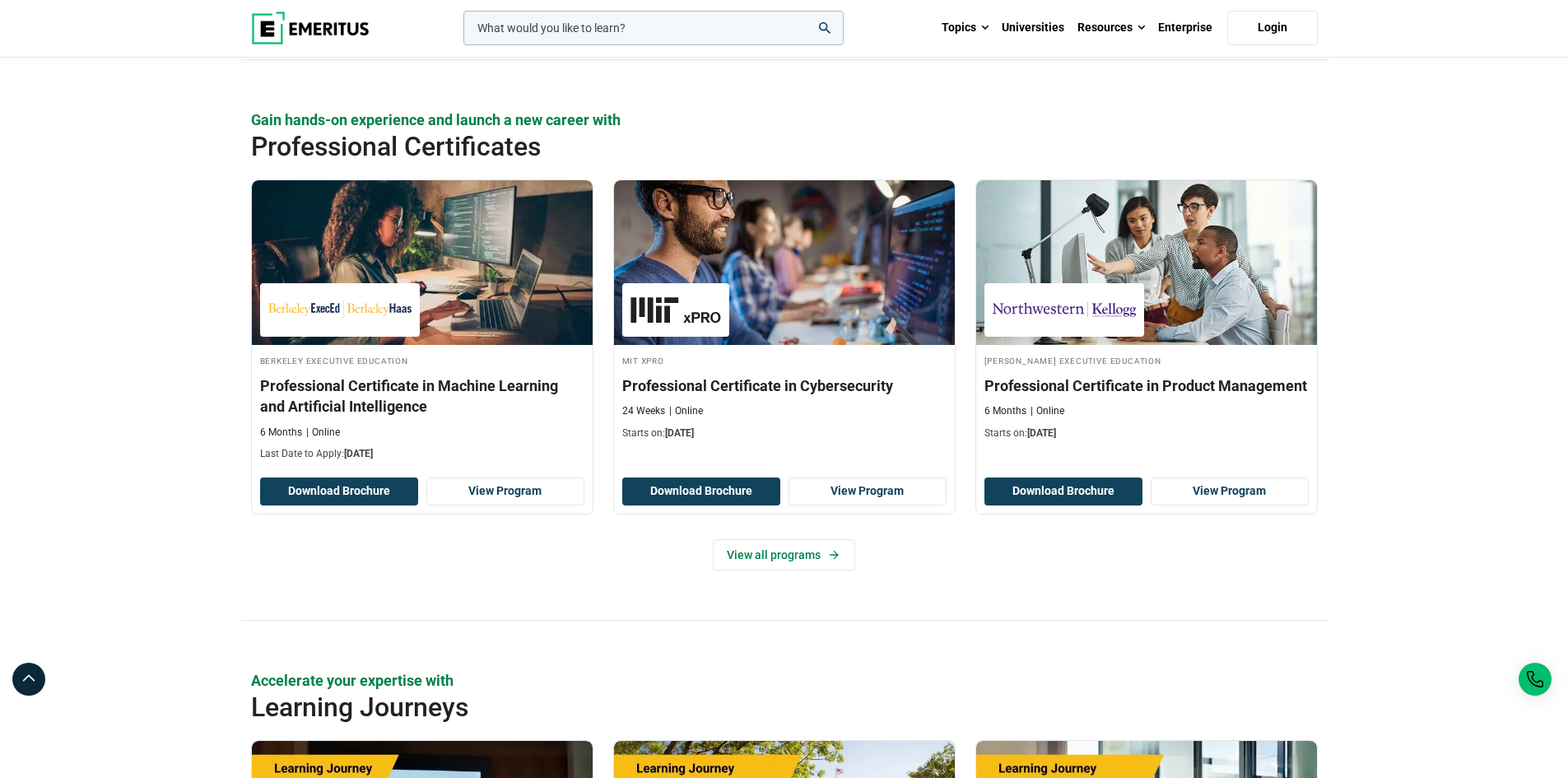
scroll to position [2221, 0]
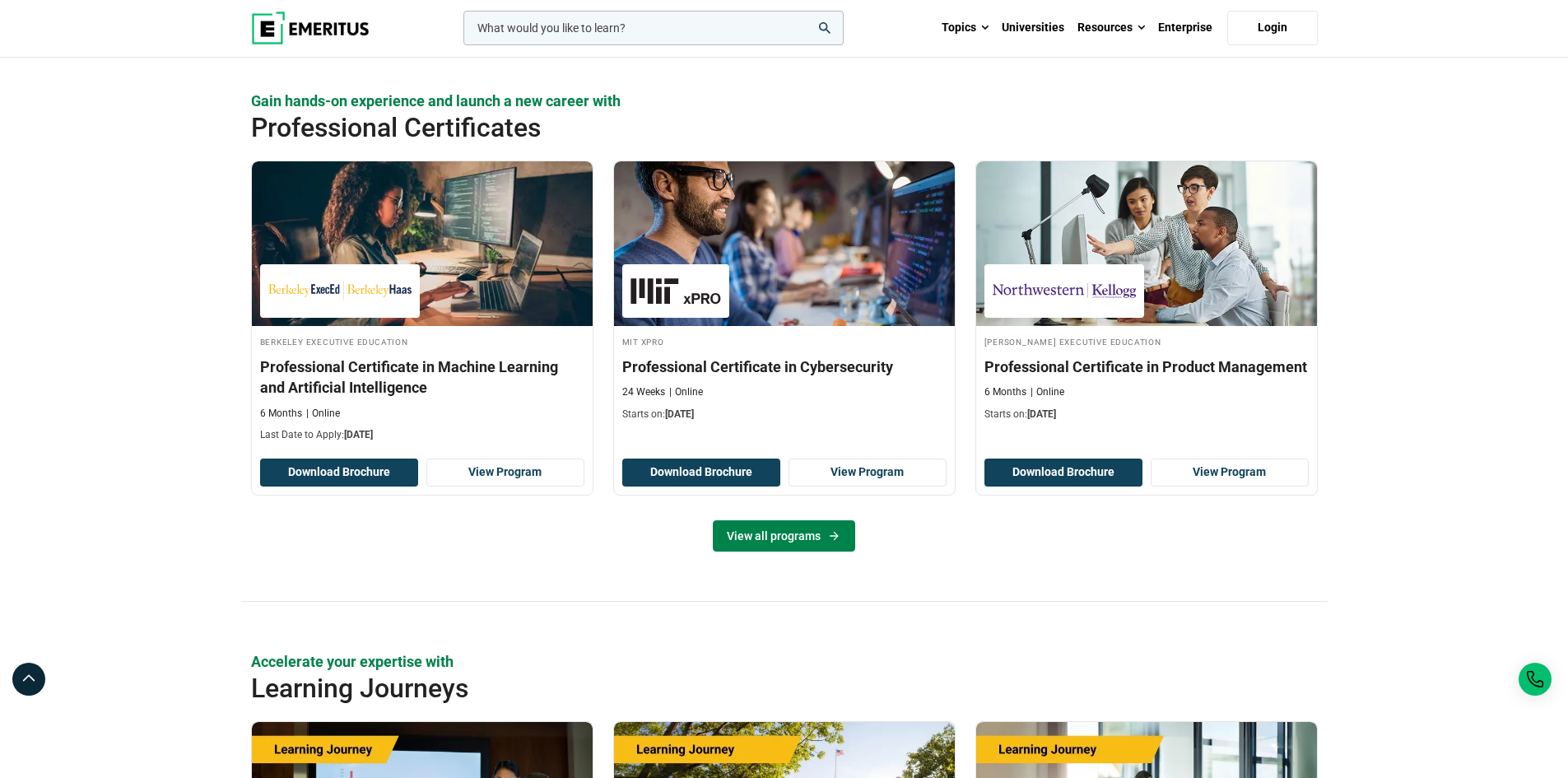
click at [800, 532] on link "View all programs" at bounding box center [783, 536] width 142 height 31
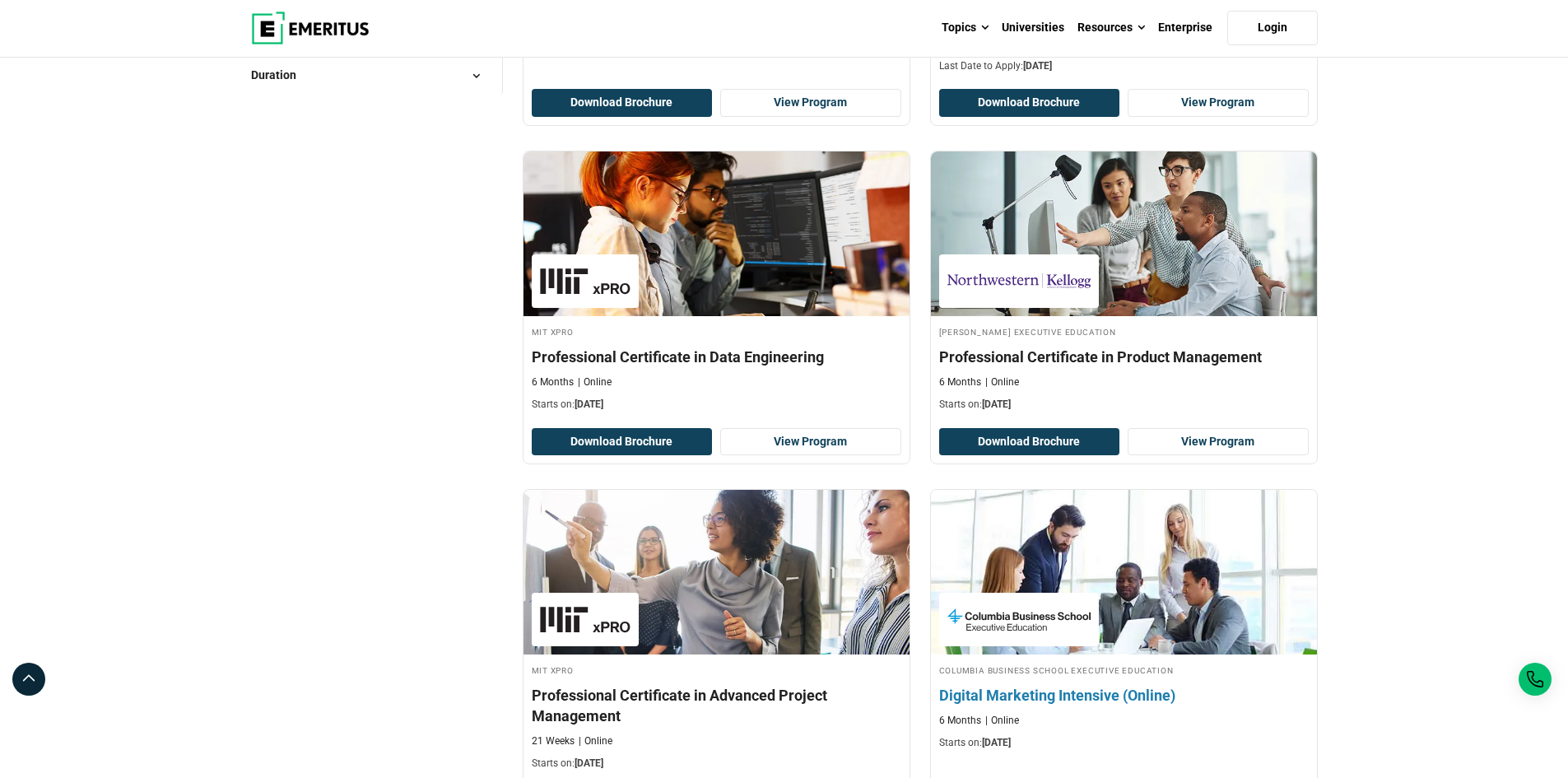
scroll to position [740, 0]
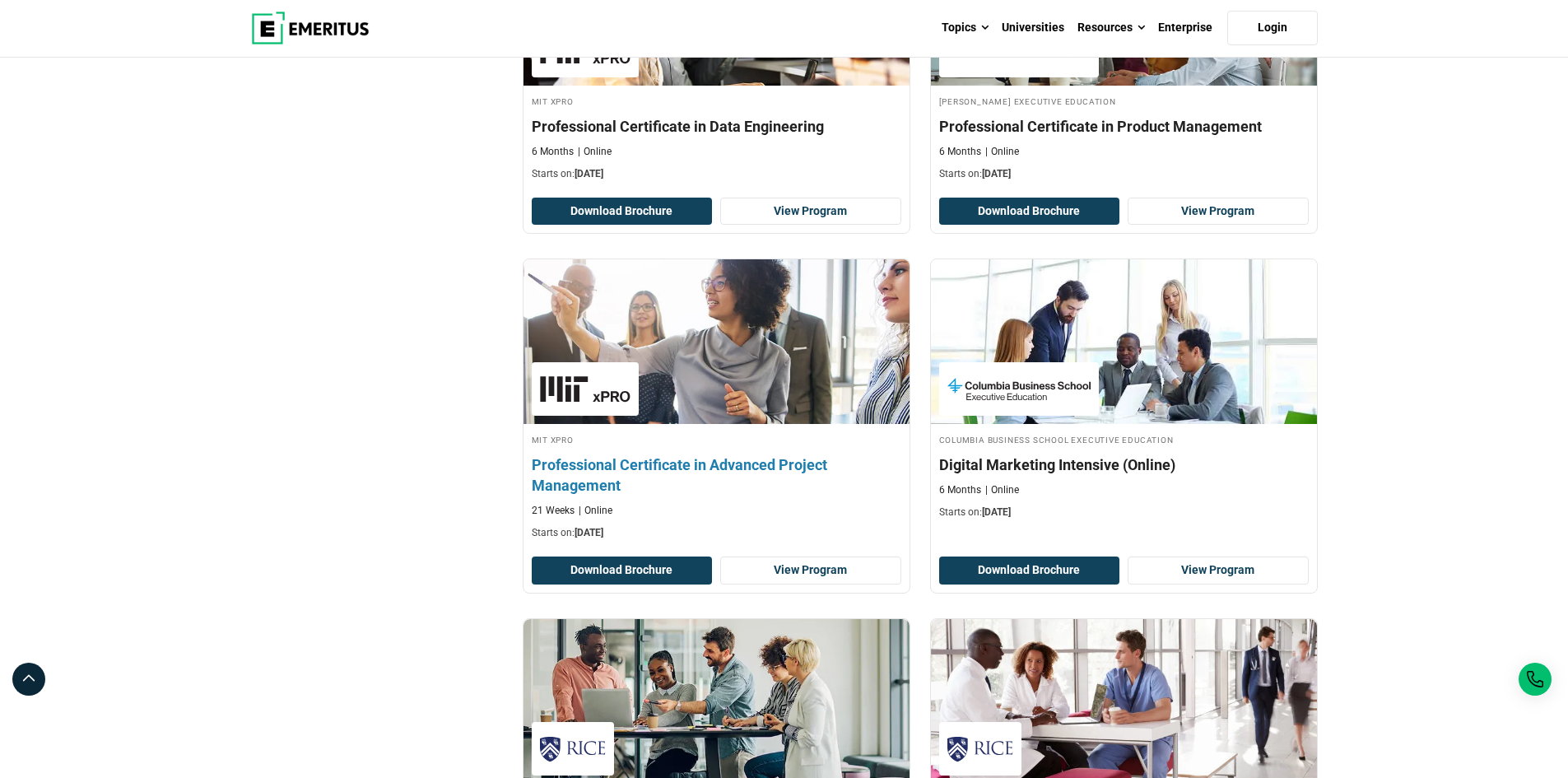
click at [648, 458] on h4 "Professional Certificate in Advanced Project Management" at bounding box center [716, 475] width 370 height 42
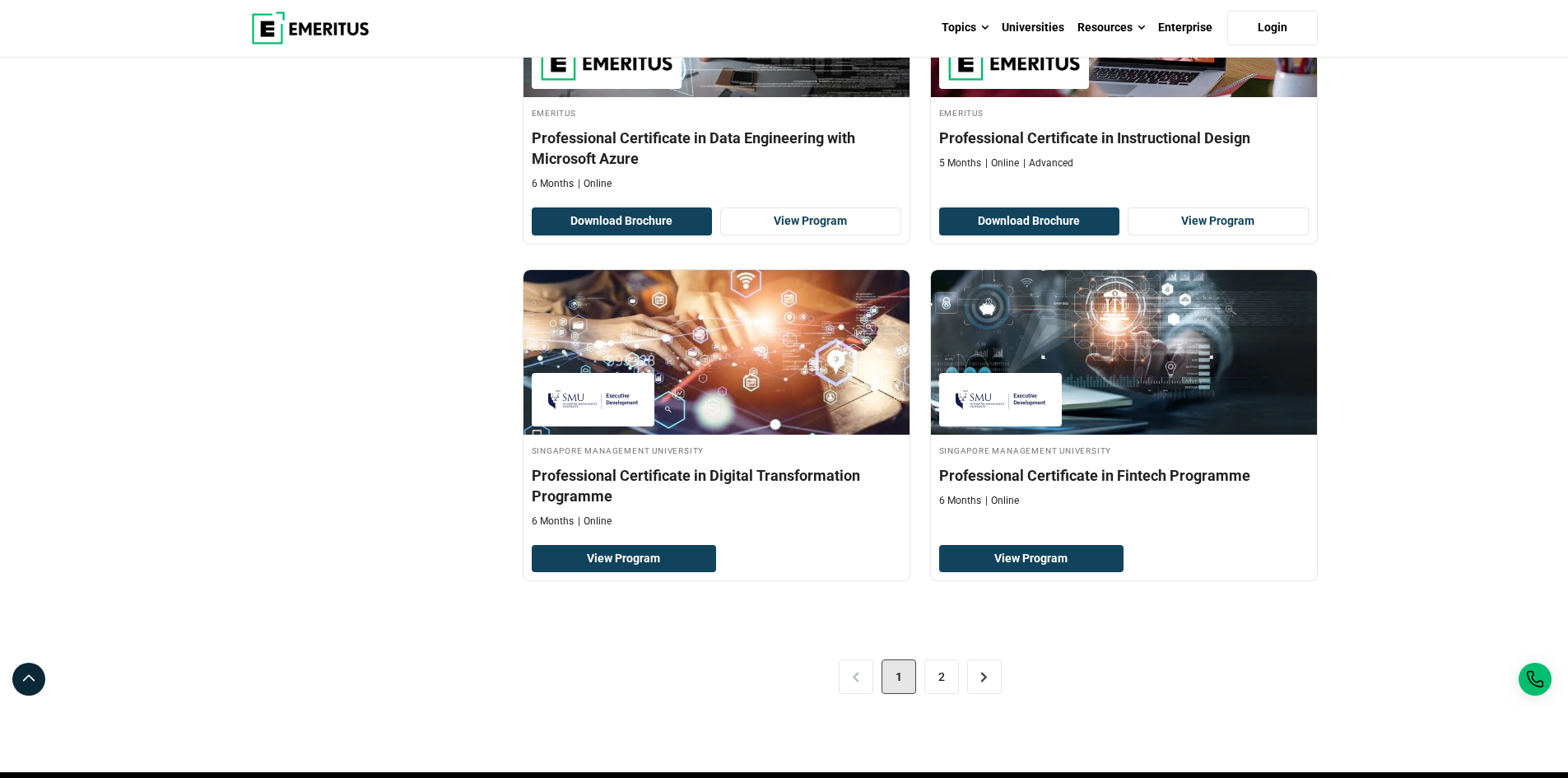
scroll to position [3209, 0]
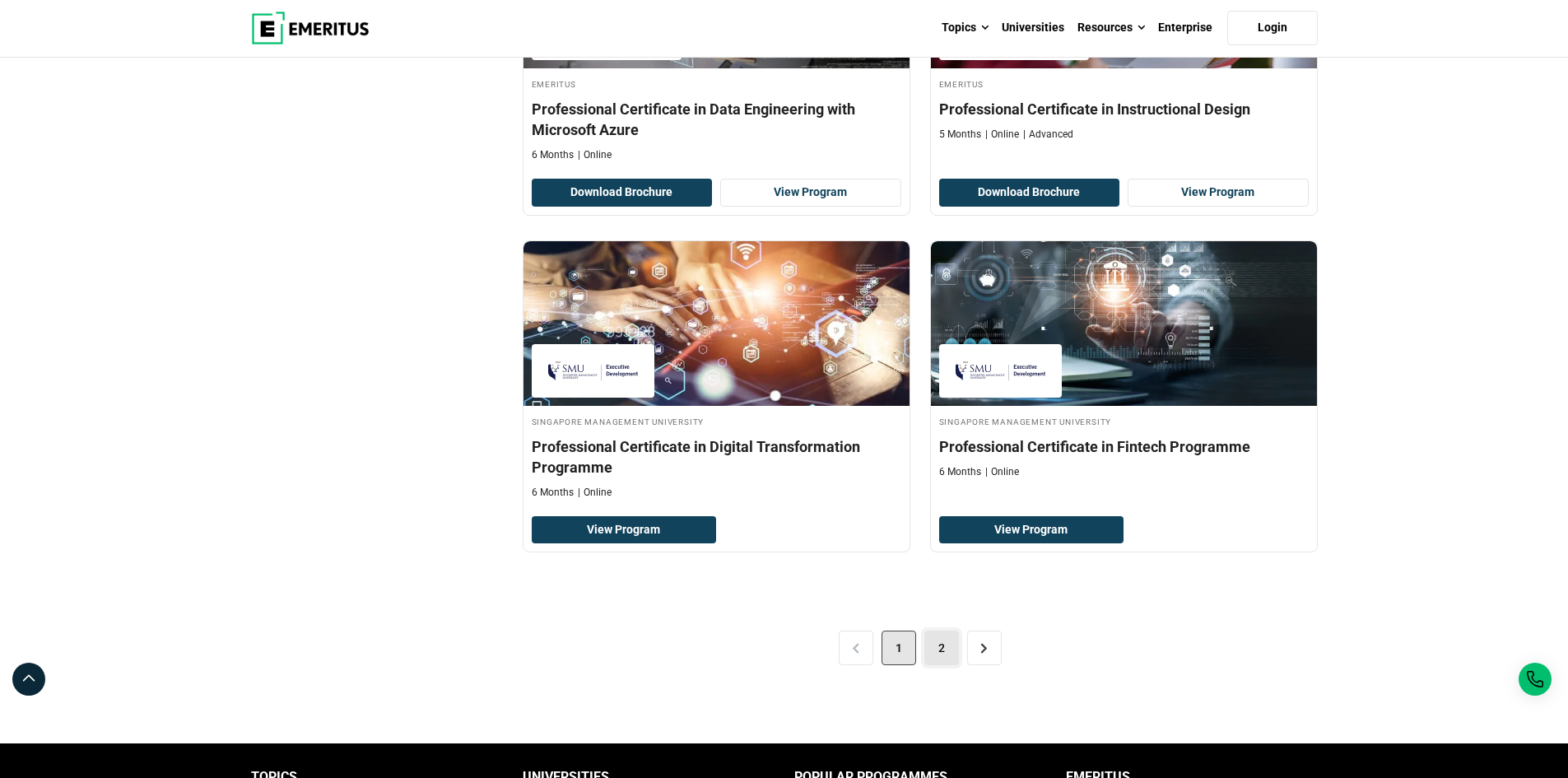
click at [940, 650] on link "2" at bounding box center [941, 648] width 35 height 35
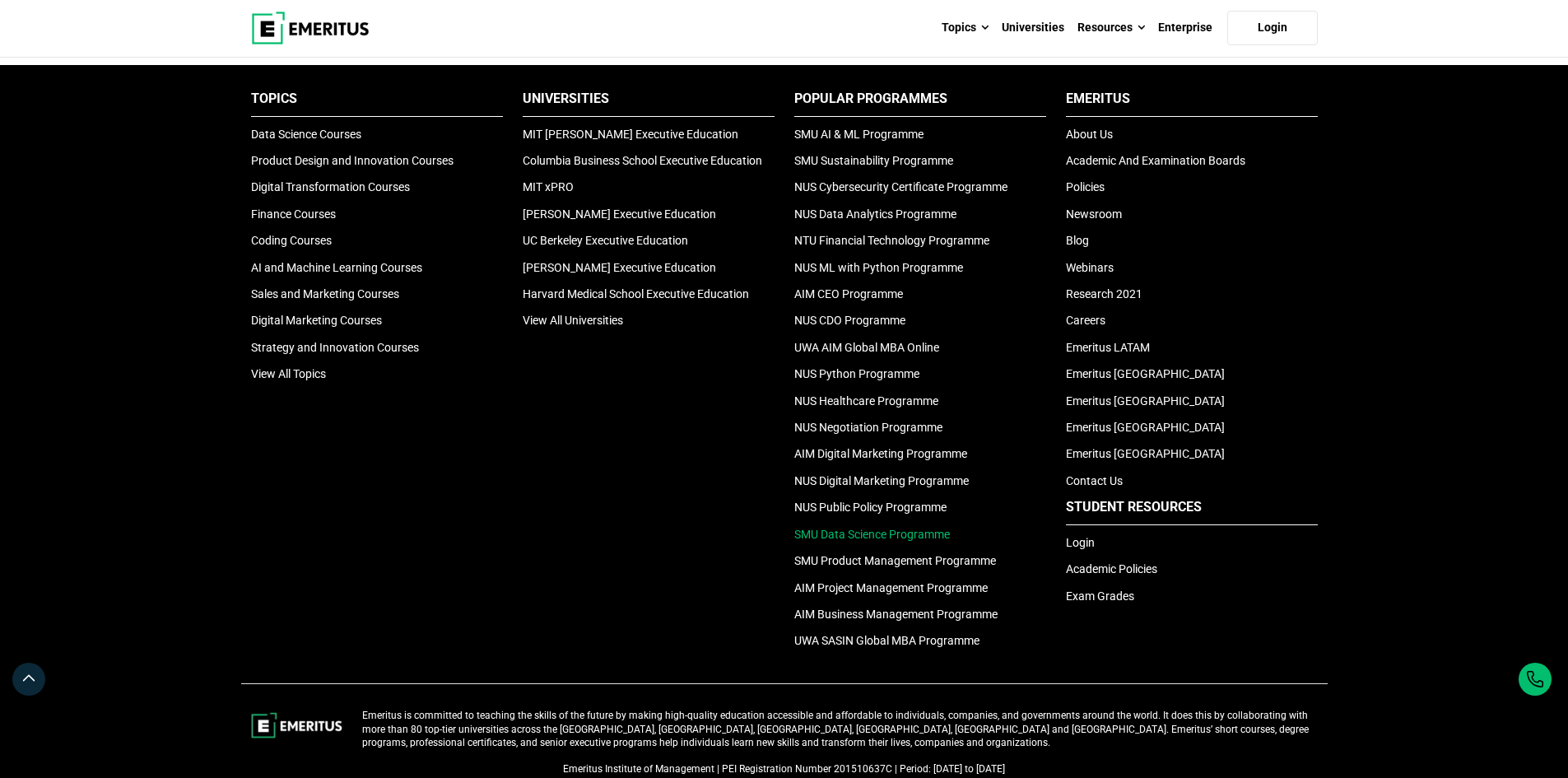
scroll to position [740, 0]
click at [862, 340] on link "UWA AIM Global MBA Online" at bounding box center [867, 347] width 145 height 14
click at [841, 591] on link "AIM Project Management Programme" at bounding box center [891, 587] width 193 height 14
click at [874, 611] on link "AIM Business Management Programme" at bounding box center [896, 613] width 204 height 14
click at [876, 639] on link "UWA SASIN Global MBA Programme" at bounding box center [887, 639] width 185 height 14
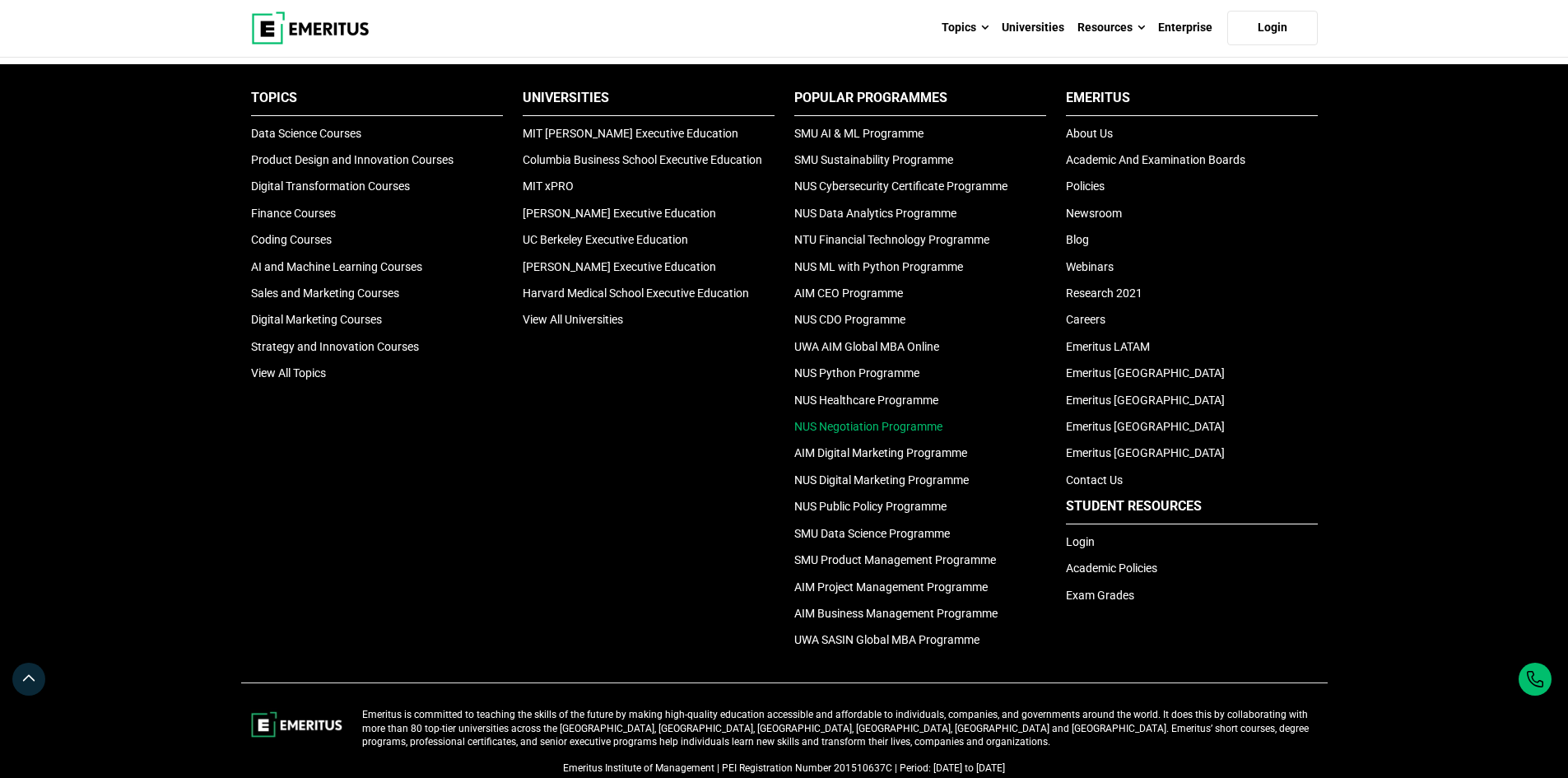
click at [850, 424] on link "NUS Negotiation Programme" at bounding box center [868, 427] width 148 height 14
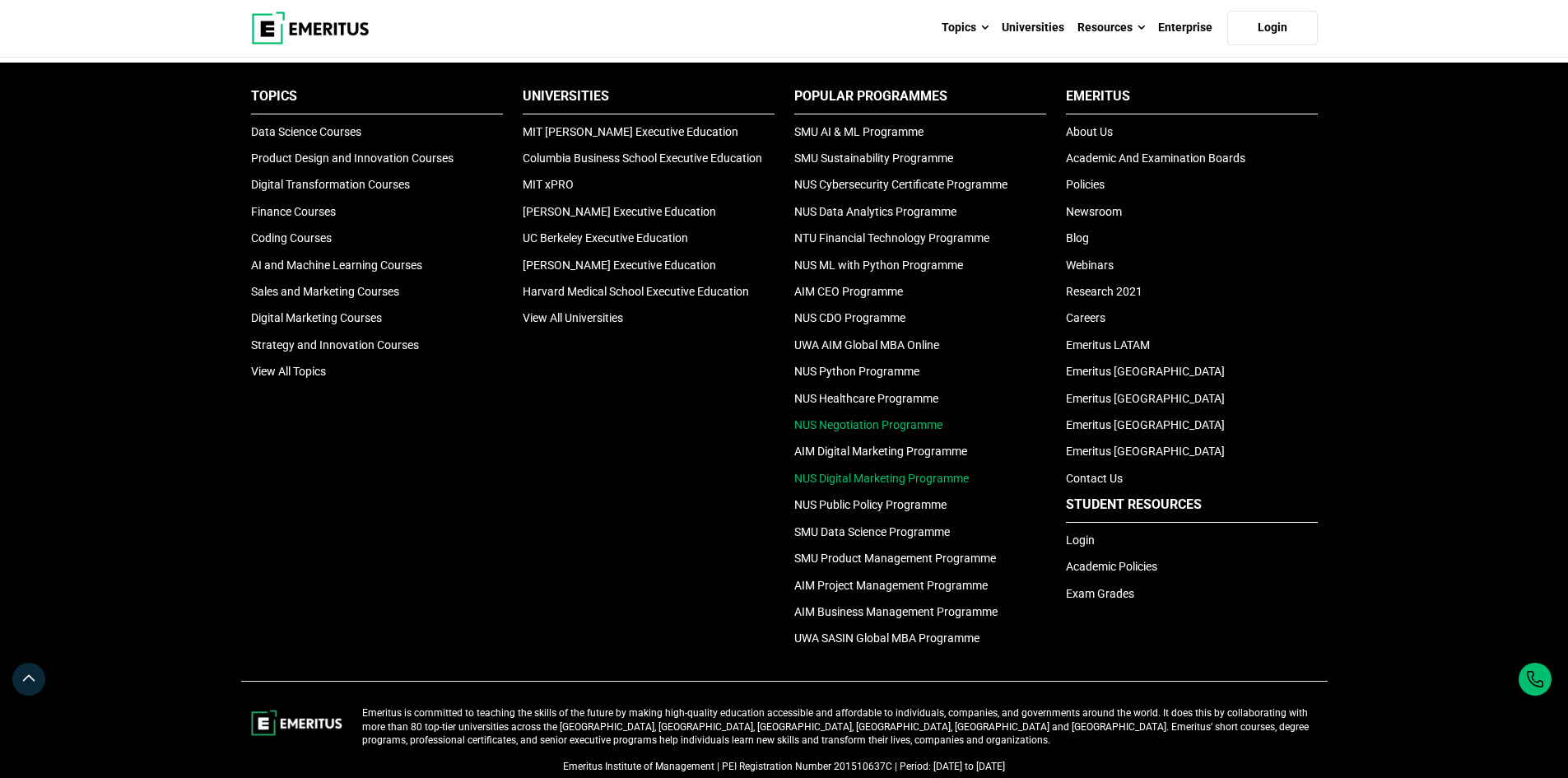
scroll to position [822, 0]
